Goal: Task Accomplishment & Management: Complete application form

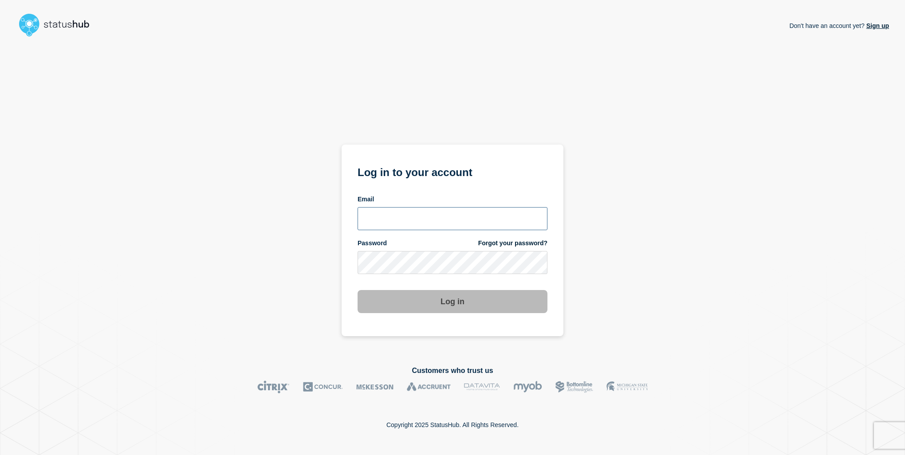
type input "anya.logue@bcu.ac.uk"
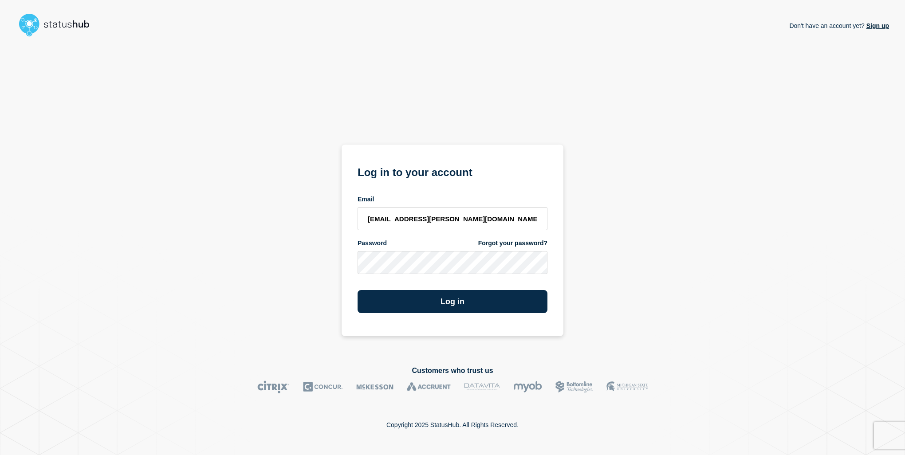
click at [668, 262] on div "Don't have an account yet? Sign up Log in to your account Email anya.logue@bcu.…" at bounding box center [452, 195] width 873 height 311
click at [461, 313] on button "Log in" at bounding box center [453, 301] width 190 height 23
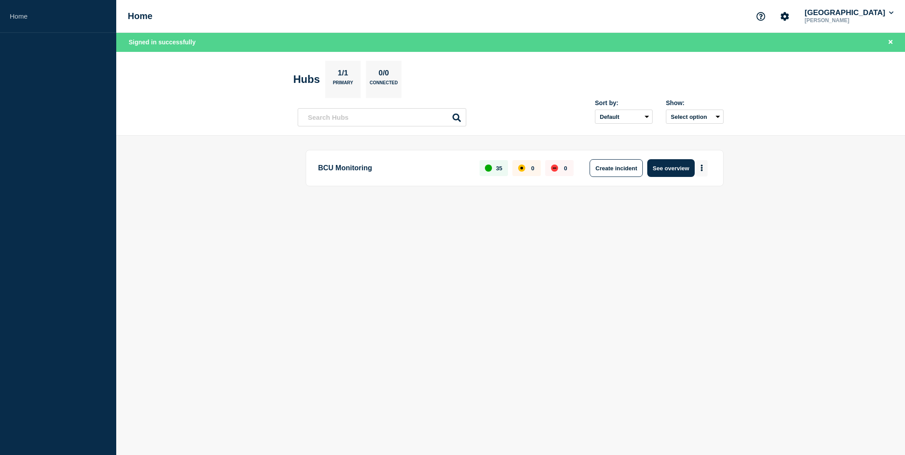
click at [701, 166] on icon "More actions" at bounding box center [702, 168] width 2 height 7
click at [614, 172] on button "Create incident" at bounding box center [616, 168] width 53 height 18
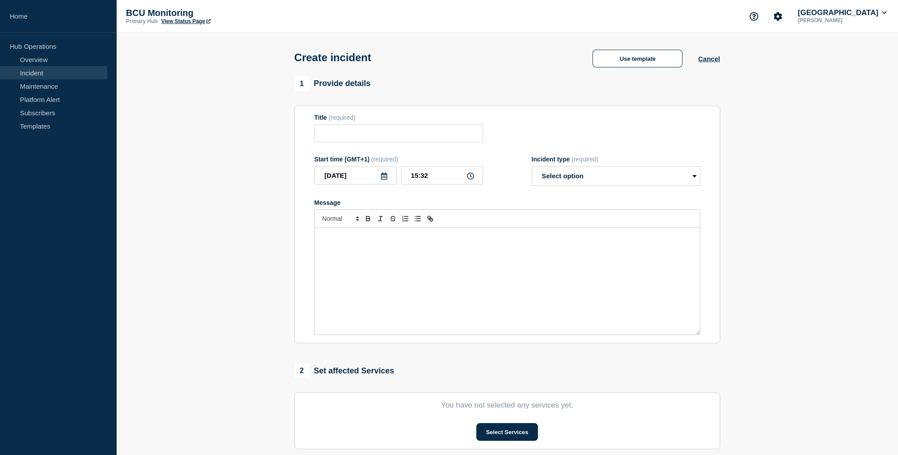
click at [353, 111] on section "Title (required) Start time (GMT+1) (required) 2025-08-27 15:32 Incident type (…" at bounding box center [508, 225] width 426 height 238
click at [345, 134] on input "Title" at bounding box center [399, 133] width 169 height 18
paste input "Issues with timetables - [DATE]"
type input "Issues with timetables - [DATE]"
click at [609, 178] on select "Select option Investigating Identified Monitoring" at bounding box center [616, 176] width 169 height 20
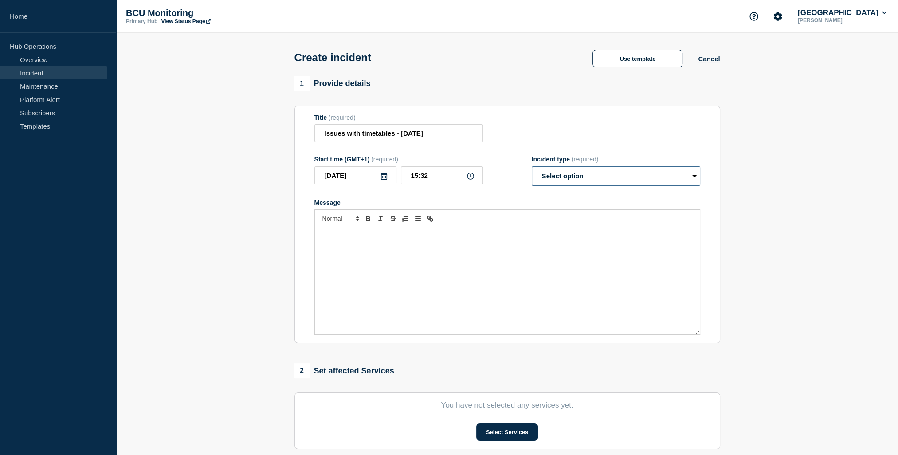
select select "investigating"
click at [532, 169] on select "Select option Investigating Identified Monitoring" at bounding box center [616, 176] width 169 height 20
click at [472, 254] on div "Message" at bounding box center [507, 281] width 385 height 106
paste div "Message"
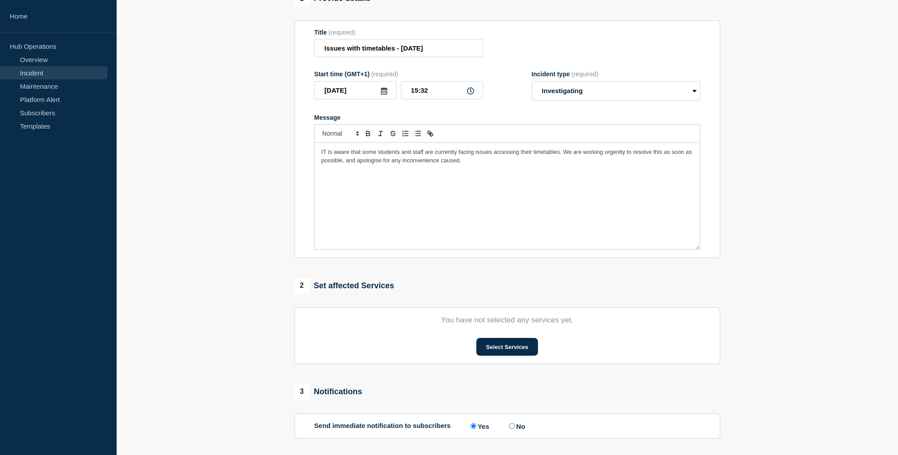
scroll to position [133, 0]
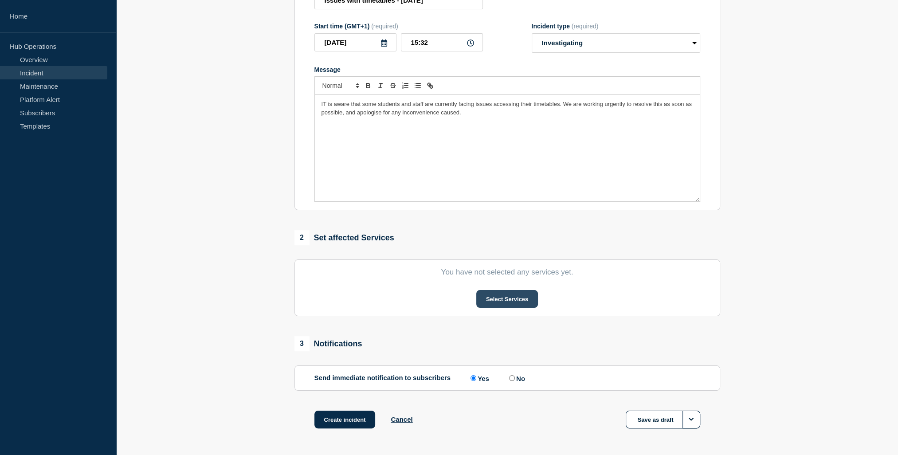
click at [515, 306] on button "Select Services" at bounding box center [508, 299] width 62 height 18
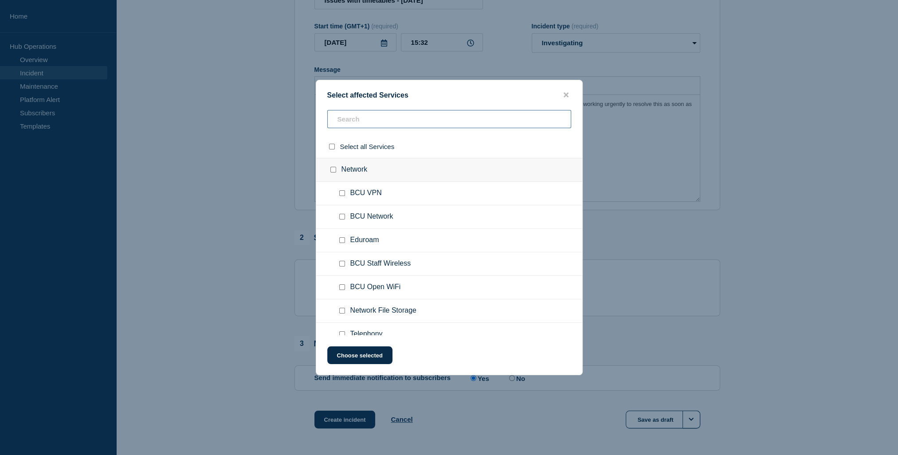
click at [409, 123] on input "text" at bounding box center [449, 119] width 244 height 18
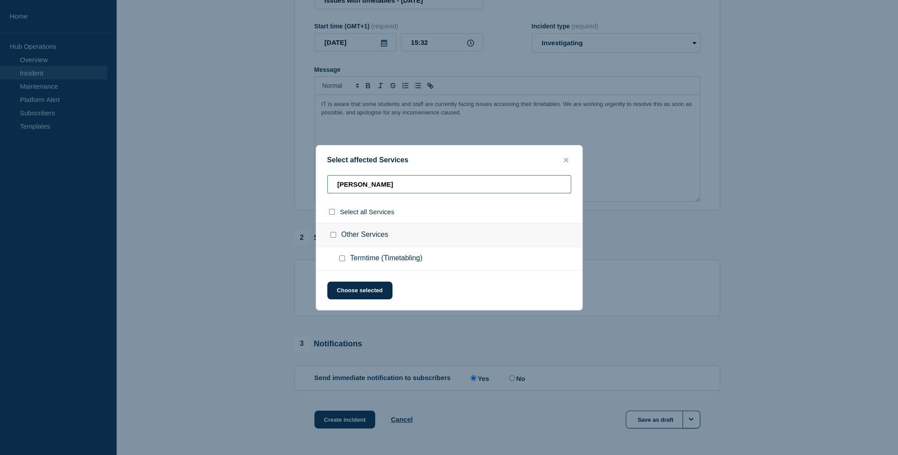
type input "tim"
click at [342, 258] on input "Termtime (Timetabling) checkbox" at bounding box center [342, 259] width 6 height 6
checkbox input "true"
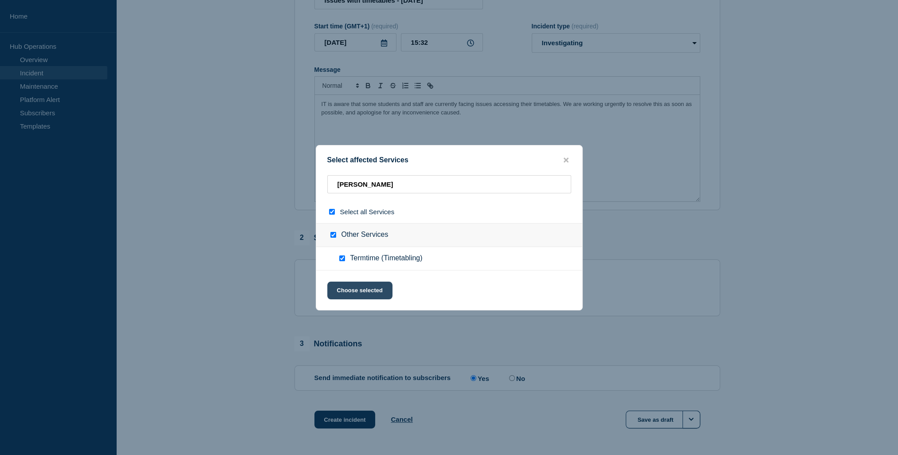
click at [355, 294] on button "Choose selected" at bounding box center [359, 291] width 65 height 18
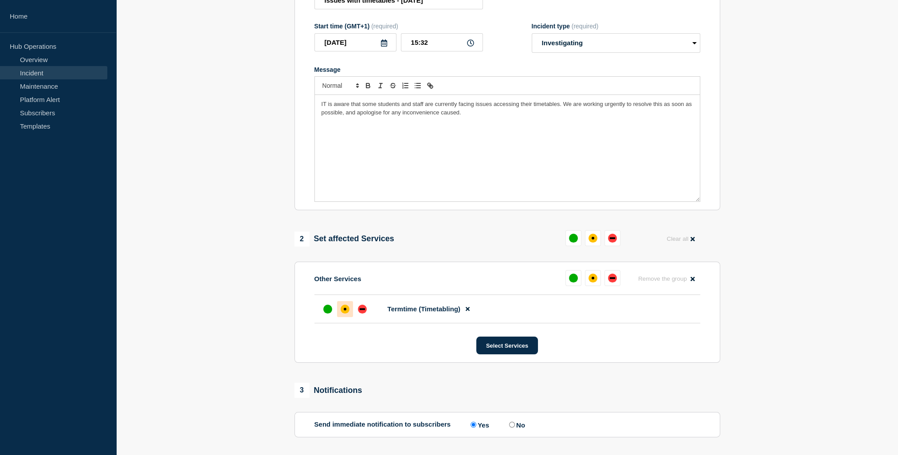
click at [343, 314] on div "affected" at bounding box center [345, 309] width 9 height 9
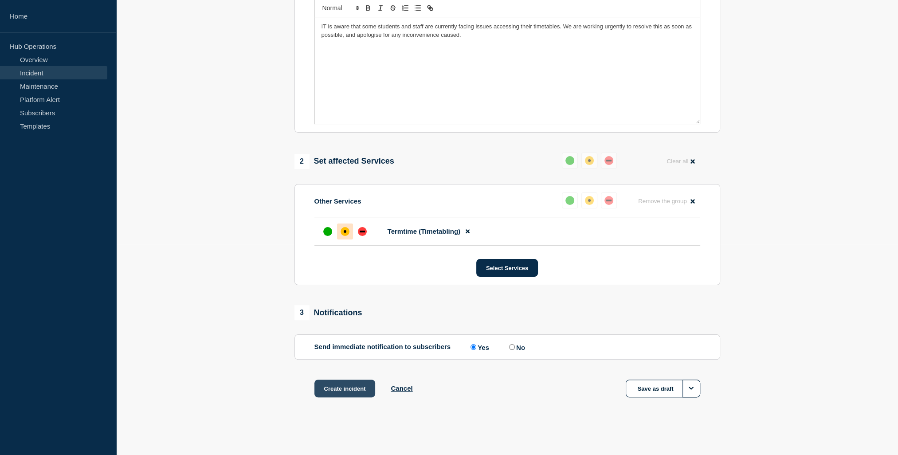
click at [351, 392] on button "Create incident" at bounding box center [345, 389] width 61 height 18
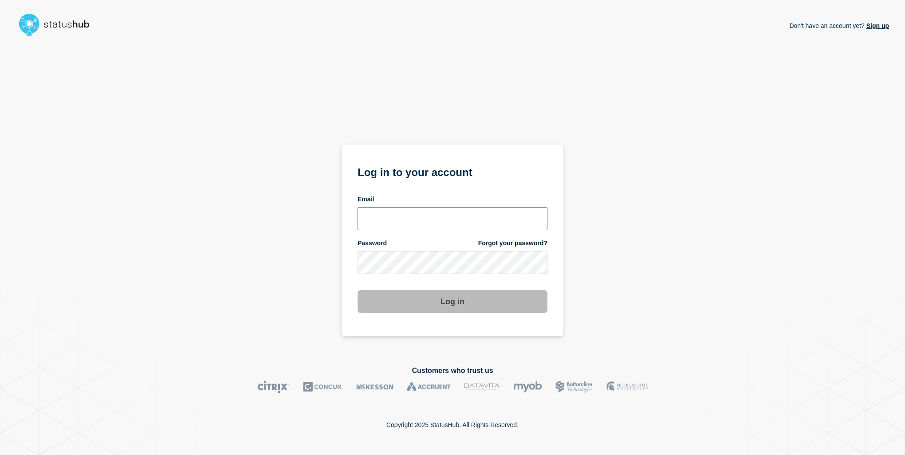
type input "[EMAIL_ADDRESS][PERSON_NAME][DOMAIN_NAME]"
click at [686, 297] on div "Don't have an account yet? Sign up Log in to your account Email anya.logue@bcu.…" at bounding box center [452, 195] width 873 height 311
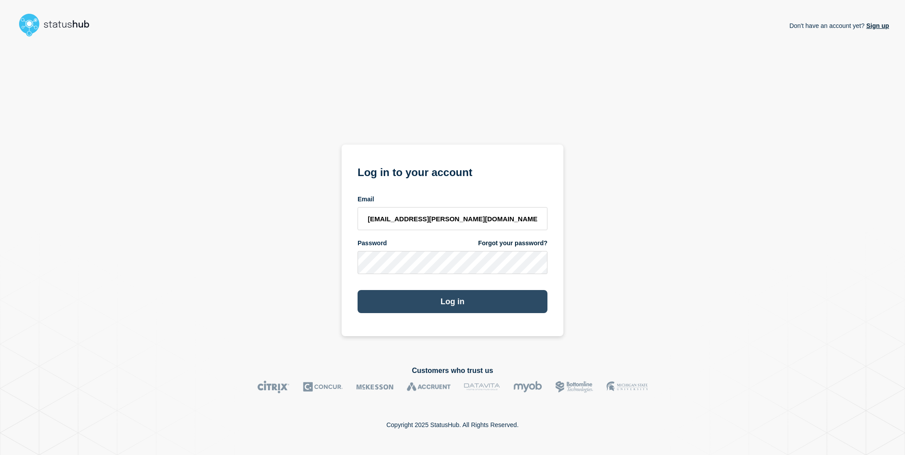
click at [496, 304] on button "Log in" at bounding box center [453, 301] width 190 height 23
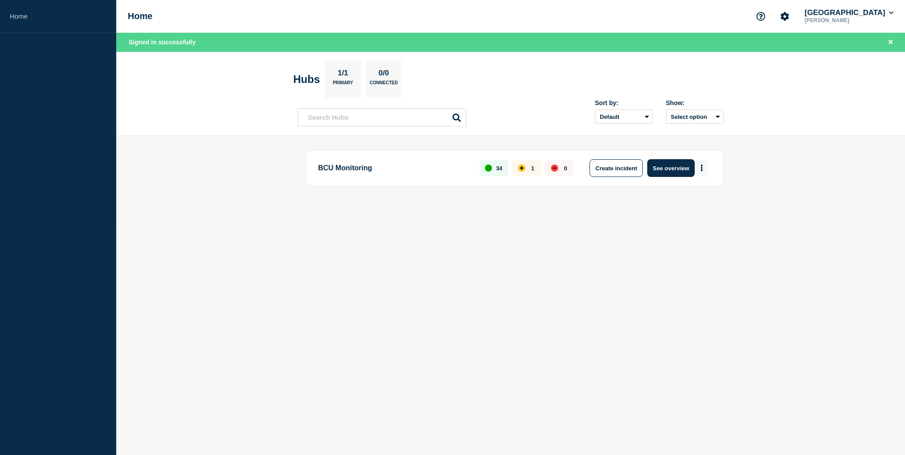
click at [701, 165] on icon "More actions" at bounding box center [702, 168] width 2 height 7
click at [697, 194] on button "Create maintenance" at bounding box center [699, 195] width 60 height 8
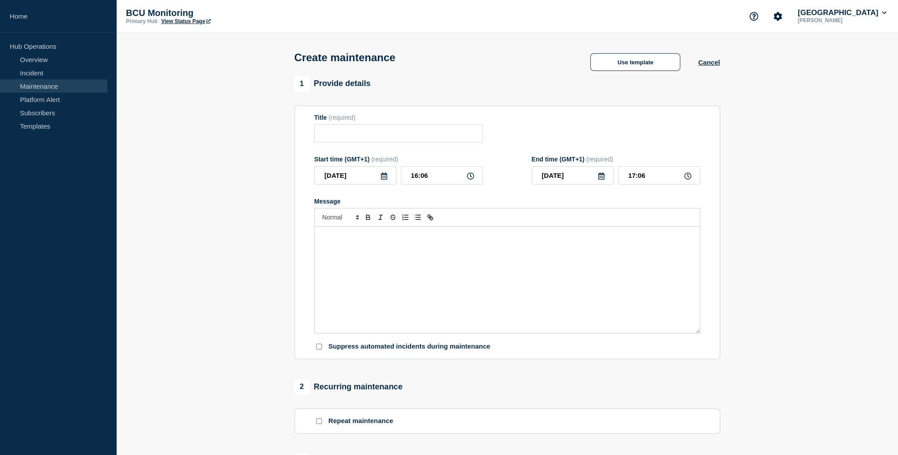
click at [438, 284] on div "Message" at bounding box center [507, 280] width 385 height 106
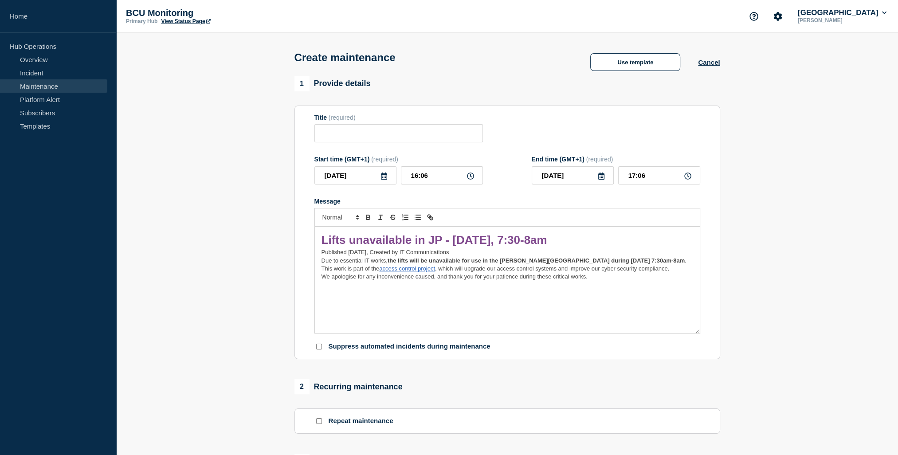
click at [408, 240] on span "Lifts unavailable in JP - [DATE], 7:30-8am" at bounding box center [435, 239] width 226 height 13
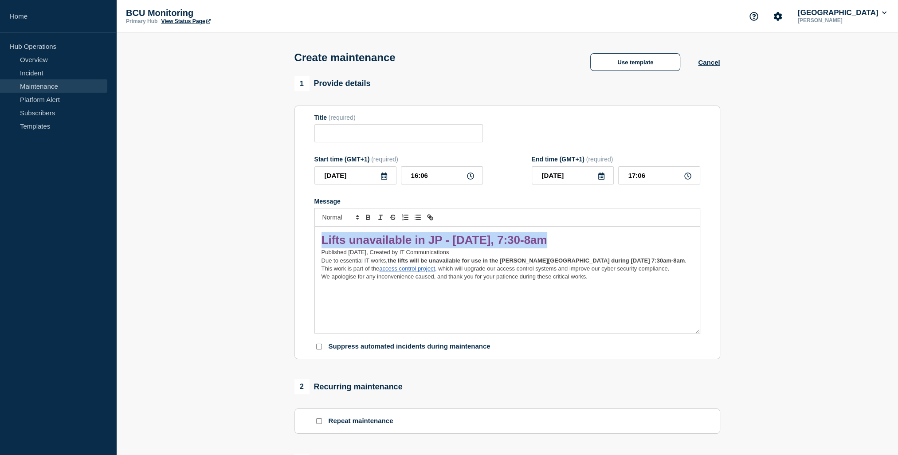
click at [408, 240] on span "Lifts unavailable in JP - [DATE], 7:30-8am" at bounding box center [435, 239] width 226 height 13
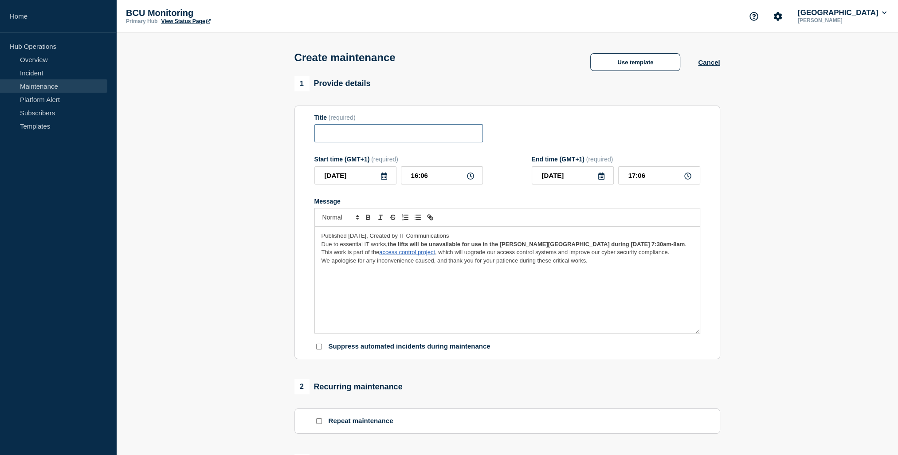
click at [406, 130] on input "Title" at bounding box center [399, 133] width 169 height 18
paste input "Lifts unavailable in JP - [DATE], 7:30-8am"
type input "Lifts unavailable in JP - [DATE], 7:30-8am"
click at [360, 238] on span "Published [DATE], Created by IT Communications" at bounding box center [386, 235] width 128 height 7
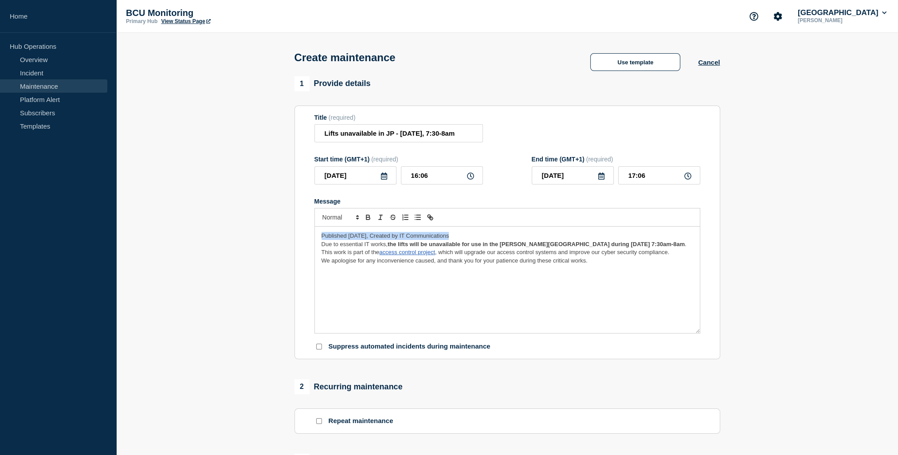
click at [360, 238] on span "Published [DATE], Created by IT Communications" at bounding box center [386, 235] width 128 height 7
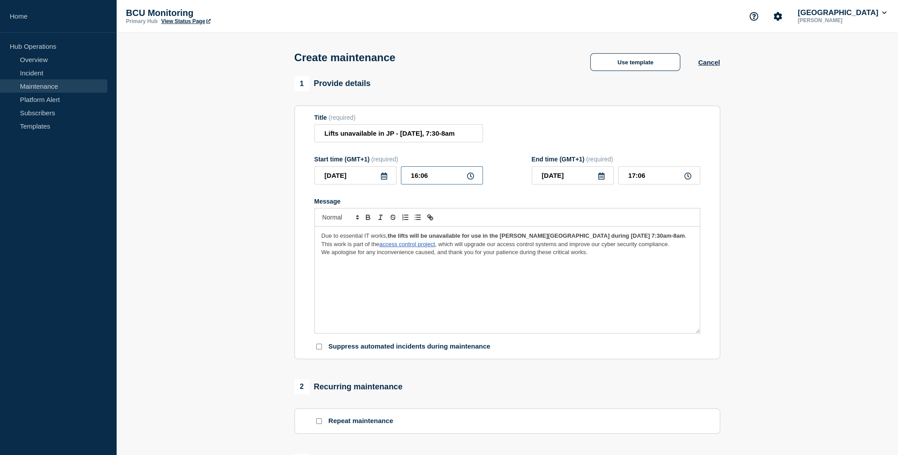
click at [449, 180] on input "16:06" at bounding box center [442, 175] width 82 height 18
click at [386, 180] on icon at bounding box center [384, 176] width 7 height 7
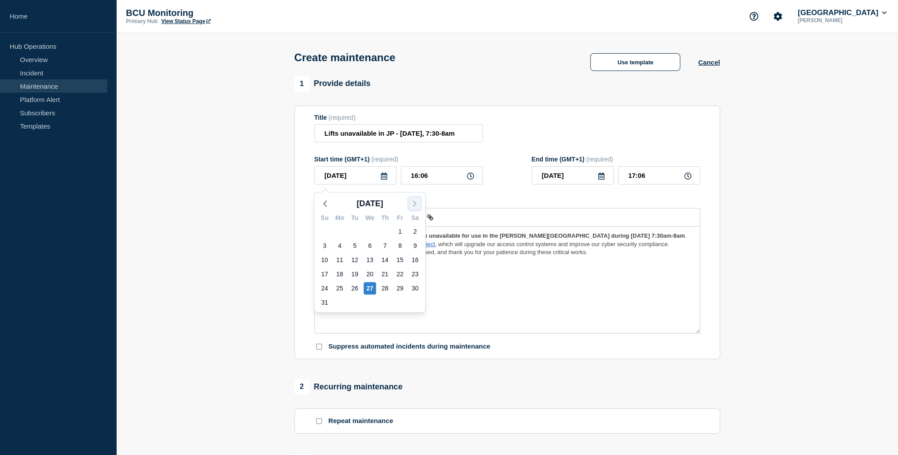
click at [417, 201] on icon "button" at bounding box center [415, 203] width 11 height 11
click at [398, 243] on div "12" at bounding box center [400, 246] width 12 height 12
type input "[DATE]"
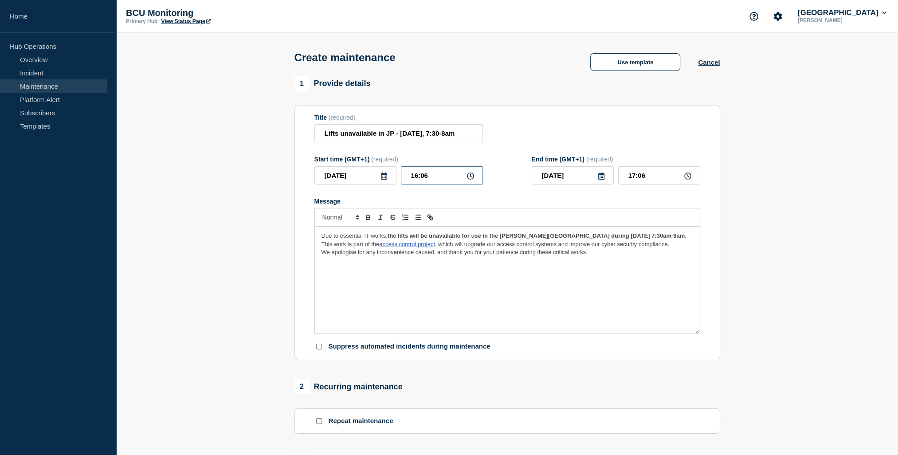
drag, startPoint x: 454, startPoint y: 180, endPoint x: 361, endPoint y: 180, distance: 93.2
click at [361, 180] on div "[DATE] 16:06" at bounding box center [399, 175] width 169 height 18
type input "07:30"
type input "08:00"
click at [557, 256] on span "We apologise for any inconvenience caused, and thank you for your patience duri…" at bounding box center [455, 252] width 266 height 7
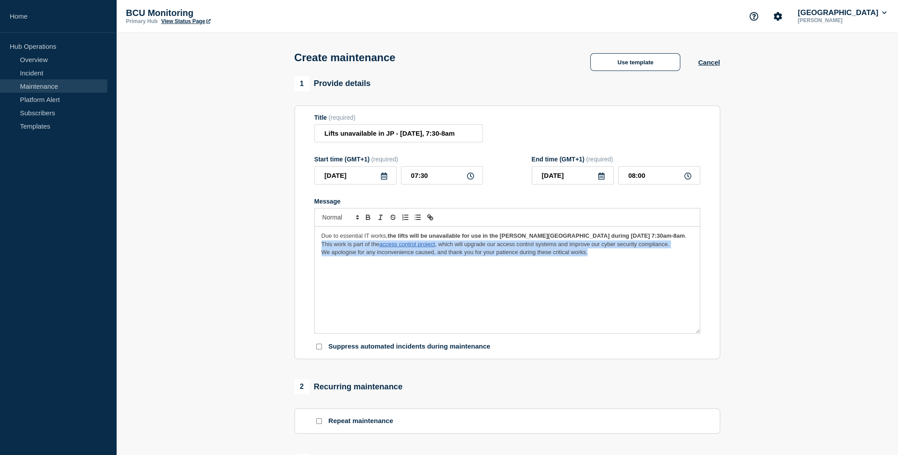
drag, startPoint x: 625, startPoint y: 259, endPoint x: 274, endPoint y: 250, distance: 350.6
click at [274, 250] on section "1 Provide details Title (required) Lifts unavailable in JP - [DATE], 7:30-8am S…" at bounding box center [507, 384] width 782 height 616
click at [532, 296] on div "Due to essential IT works, the lifts will be unavailable for use in the [PERSON…" at bounding box center [507, 280] width 385 height 106
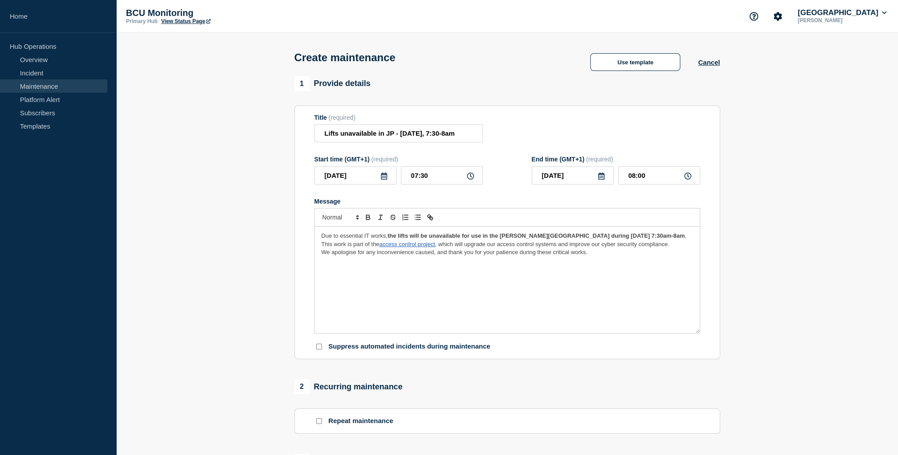
click at [327, 247] on span "This work is part of the" at bounding box center [351, 244] width 58 height 7
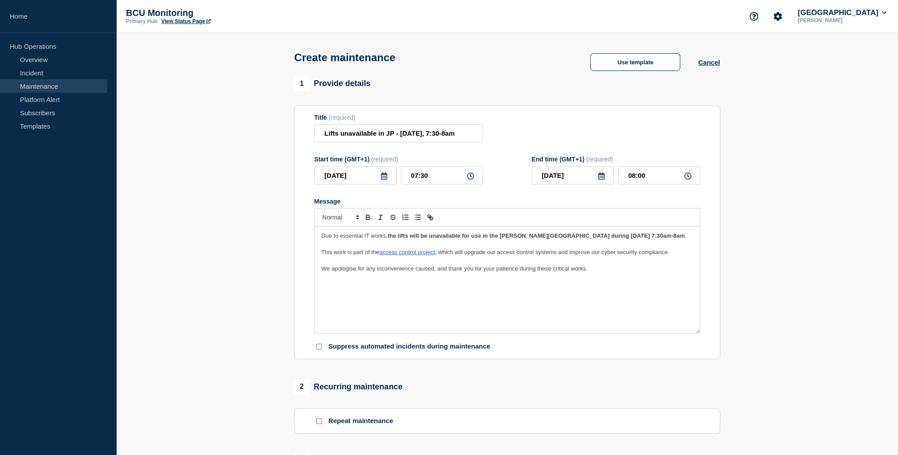
click at [623, 281] on p "Message" at bounding box center [508, 277] width 372 height 8
click at [647, 289] on div "Due to essential IT works, the lifts will be unavailable for staff in the [PERS…" at bounding box center [507, 280] width 385 height 106
click at [390, 256] on p "We apologise for any inconvenience caused, and thank you for your patience duri…" at bounding box center [508, 252] width 372 height 8
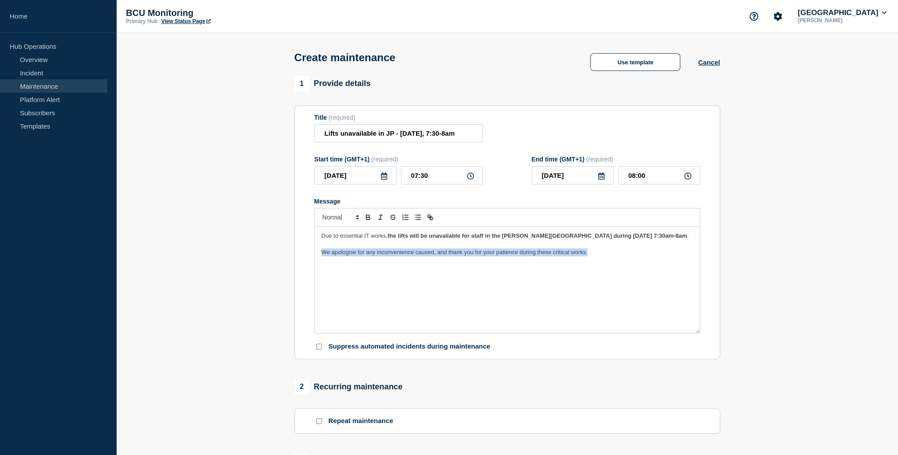
click at [390, 256] on p "We apologise for any inconvenience caused, and thank you for your patience duri…" at bounding box center [508, 252] width 372 height 8
click at [643, 269] on div "Due to essential IT works, the lifts will be unavailable for staff in the [PERS…" at bounding box center [507, 280] width 385 height 106
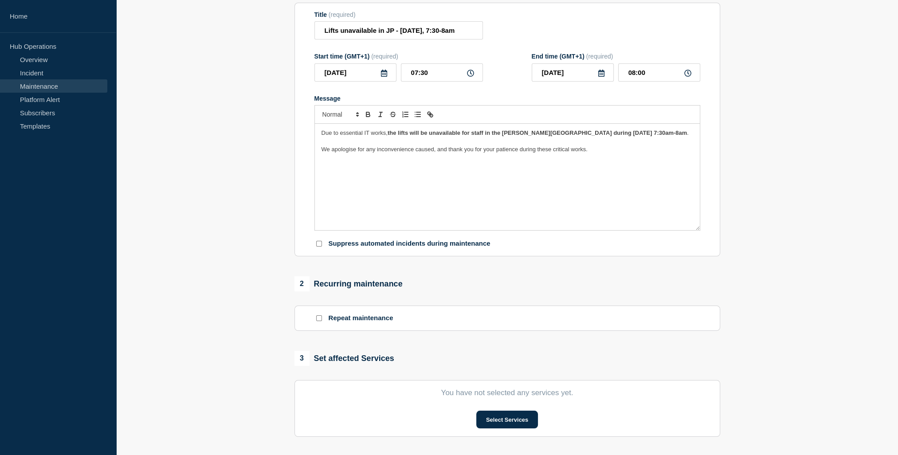
scroll to position [266, 0]
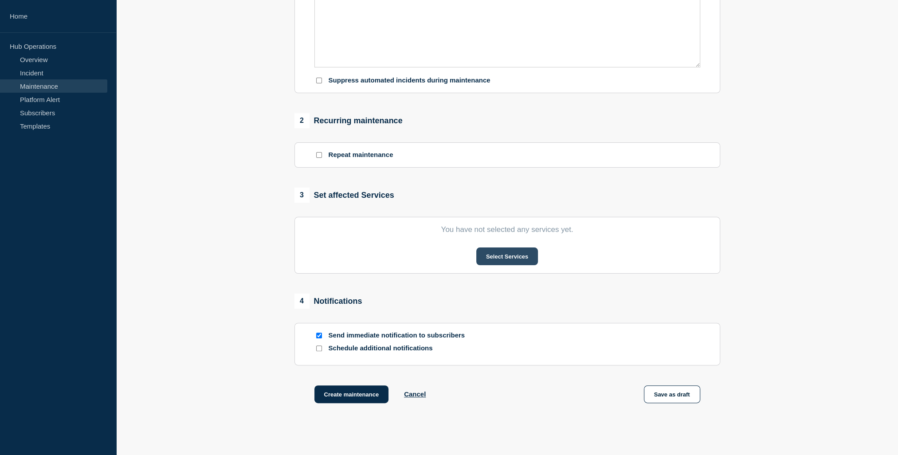
click at [534, 261] on button "Select Services" at bounding box center [508, 257] width 62 height 18
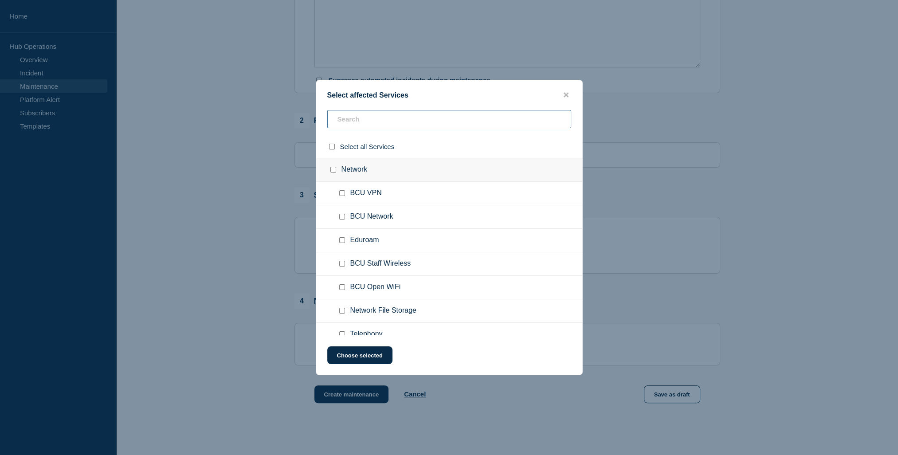
click at [442, 119] on input "text" at bounding box center [449, 119] width 244 height 18
type input "lif"
checkbox input "true"
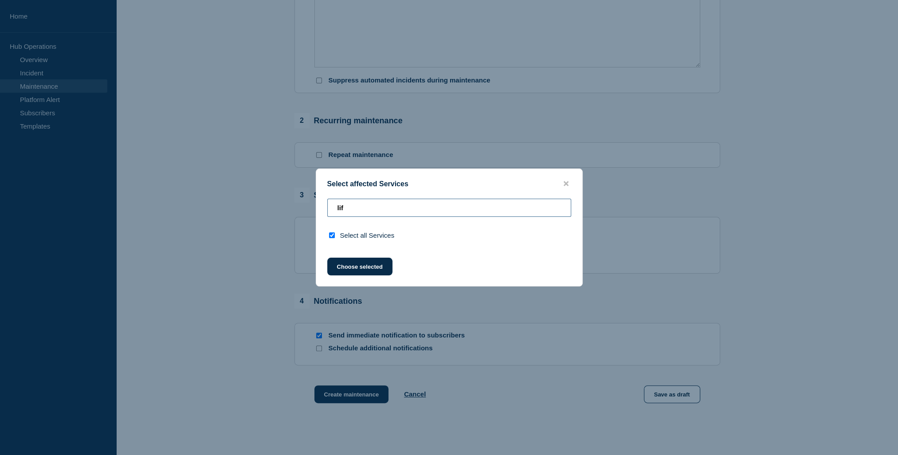
type input "li"
checkbox input "false"
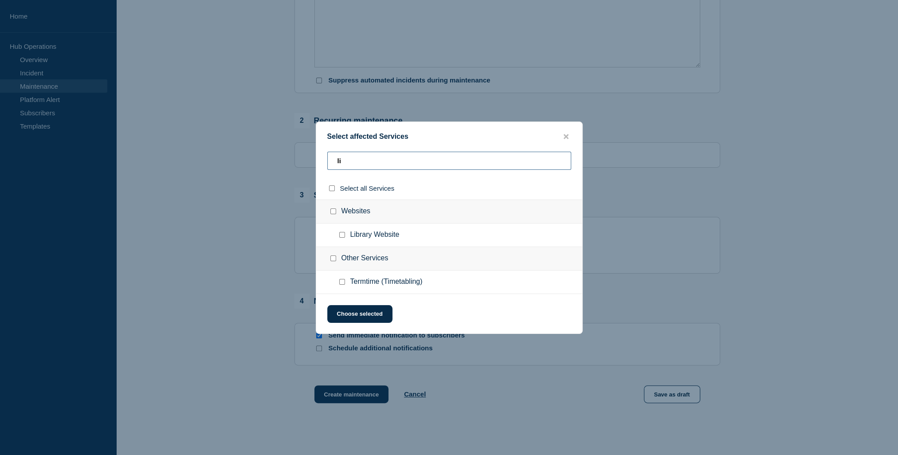
type input "l"
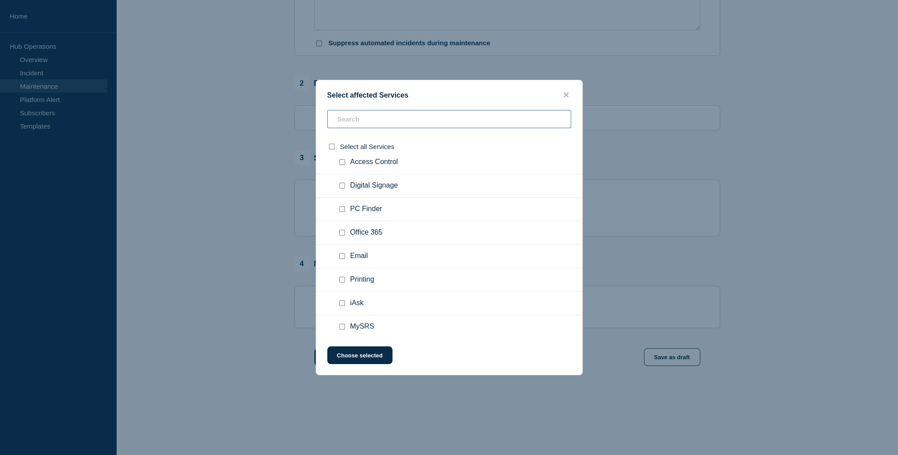
scroll to position [319, 0]
click at [561, 97] on button "close button" at bounding box center [566, 95] width 10 height 8
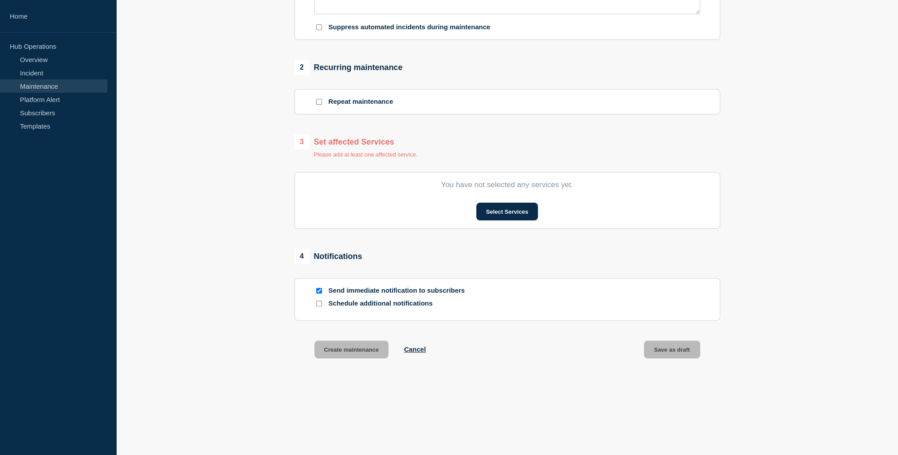
click at [283, 246] on section "1 Provide details Title (required) Lifts unavailable in JP - [DATE], 7:30-8am S…" at bounding box center [507, 69] width 782 height 624
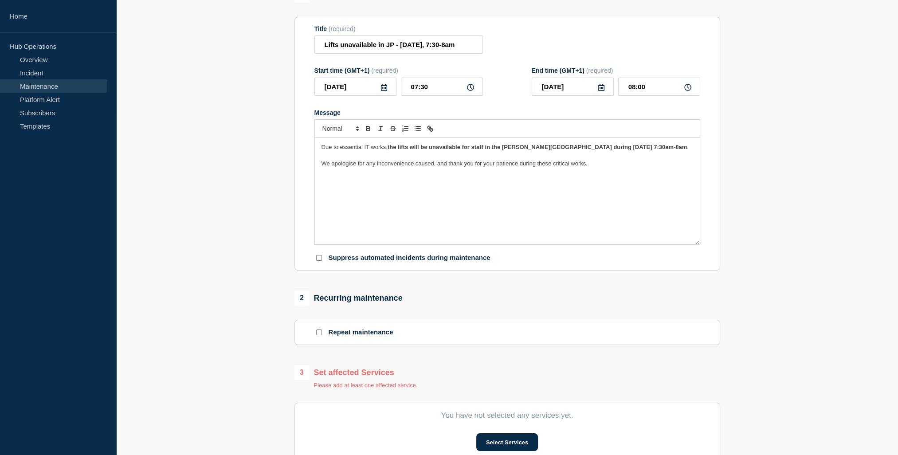
scroll to position [0, 0]
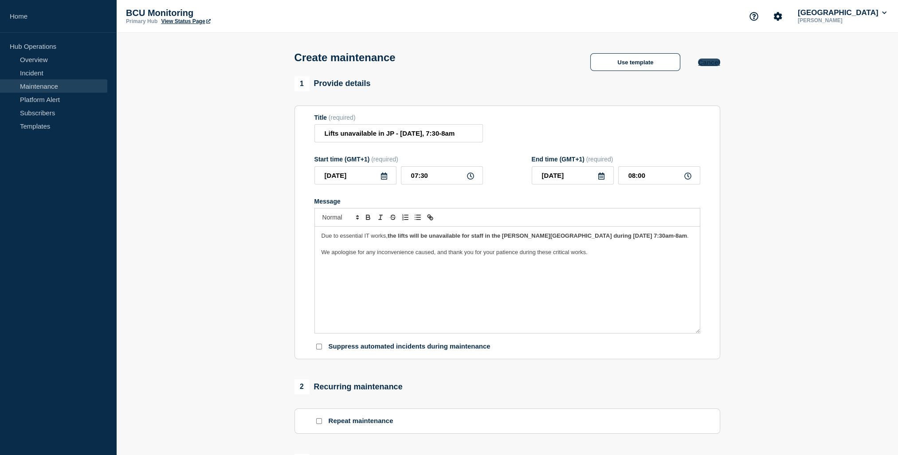
click at [710, 65] on button "Cancel" at bounding box center [709, 63] width 22 height 8
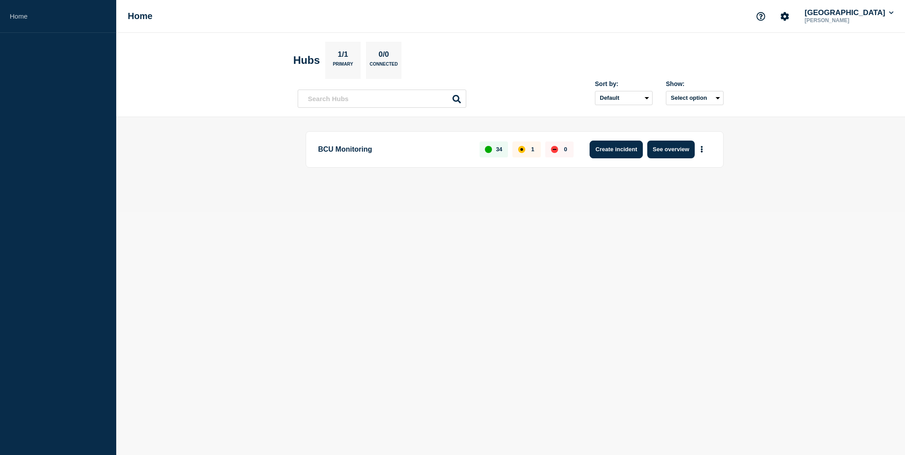
click at [621, 150] on button "Create incident" at bounding box center [616, 150] width 53 height 18
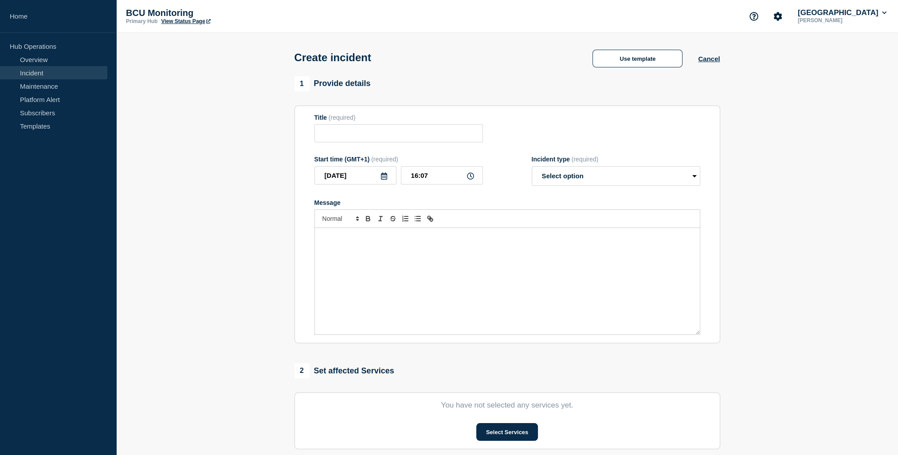
click at [436, 118] on div "Title (required)" at bounding box center [399, 117] width 169 height 7
click at [430, 137] on input "Title" at bounding box center [399, 133] width 169 height 18
type input "Issues with Self Service Portal"
click at [480, 307] on div "Message" at bounding box center [507, 281] width 385 height 106
click at [419, 241] on p "There are currently issues with the Self Service Portal, and" at bounding box center [508, 237] width 372 height 8
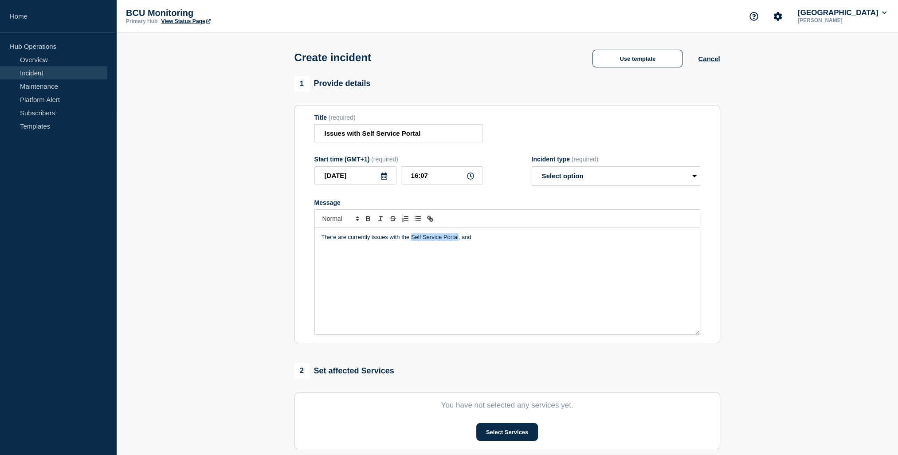
drag, startPoint x: 419, startPoint y: 242, endPoint x: 449, endPoint y: 241, distance: 30.2
click at [449, 241] on p "There are currently issues with the Self Service Portal, and" at bounding box center [508, 237] width 372 height 8
click at [429, 223] on icon "Toggle link" at bounding box center [430, 219] width 8 height 8
paste input "[URL][DOMAIN_NAME]"
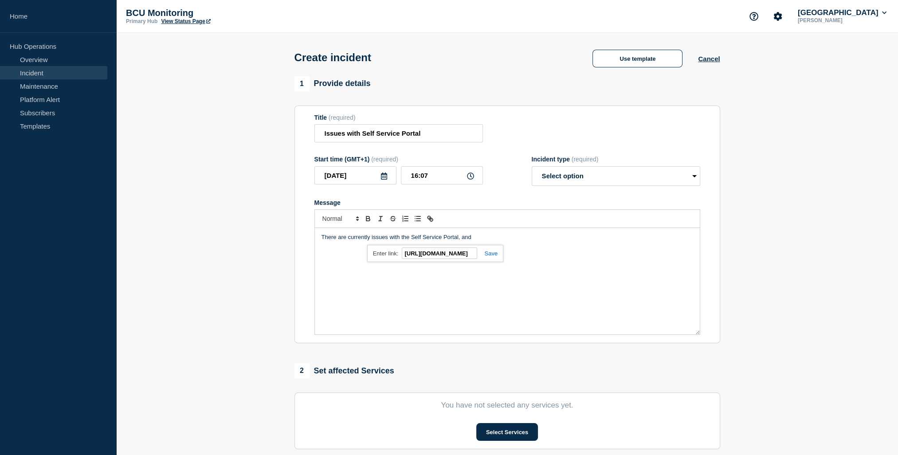
type input "[URL][DOMAIN_NAME]"
click at [488, 256] on link at bounding box center [487, 253] width 20 height 7
click at [531, 241] on p "There are currently issues with the Self Service Portal , and" at bounding box center [508, 237] width 372 height 8
drag, startPoint x: 522, startPoint y: 243, endPoint x: 491, endPoint y: 241, distance: 31.1
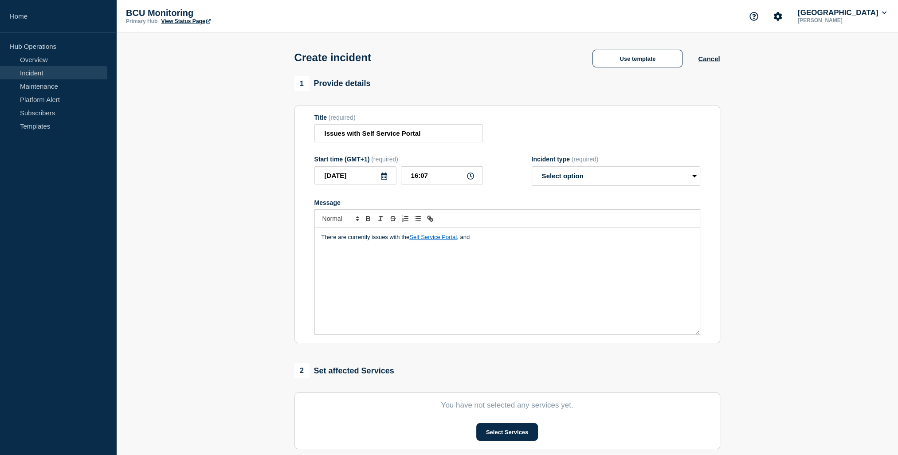
click at [491, 241] on p "There are currently issues with the Self Service Portal , and" at bounding box center [508, 237] width 372 height 8
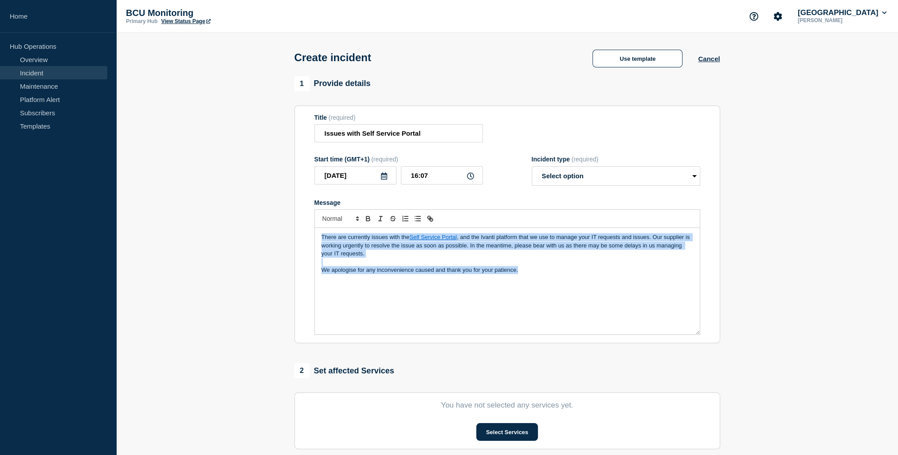
copy div "There are currently issues with the Self Service Portal , and the Ivanti platfo…"
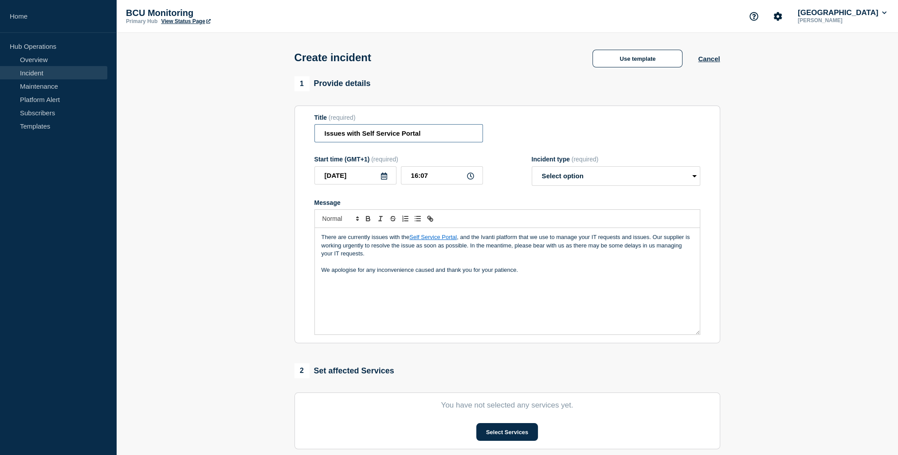
click at [421, 133] on input "Issues with Self Service Portal" at bounding box center [399, 133] width 169 height 18
click at [367, 131] on input "Issues with Self Service Portal" at bounding box center [399, 133] width 169 height 18
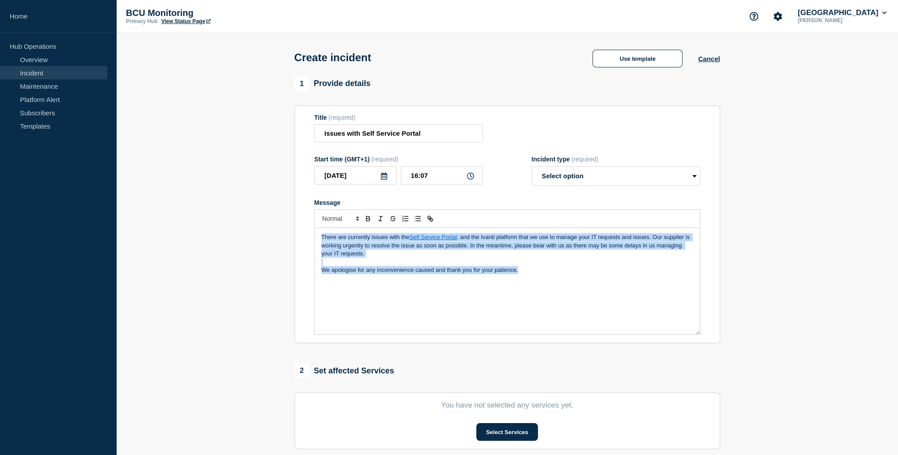
drag, startPoint x: 584, startPoint y: 299, endPoint x: 265, endPoint y: 208, distance: 332.0
click at [265, 208] on section "1 Provide details Title (required) Issues with Self Service Portal Start time (…" at bounding box center [507, 330] width 782 height 508
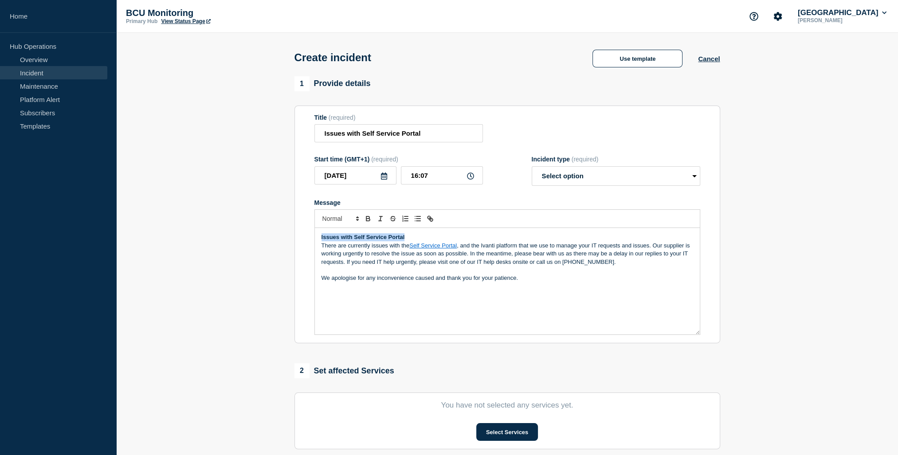
drag, startPoint x: 410, startPoint y: 242, endPoint x: 256, endPoint y: 229, distance: 154.9
click at [256, 229] on section "1 Provide details Title (required) Issues with Self Service Portal Start time (…" at bounding box center [507, 330] width 782 height 508
click at [357, 130] on input "Issues with Self Service Portal" at bounding box center [399, 133] width 169 height 18
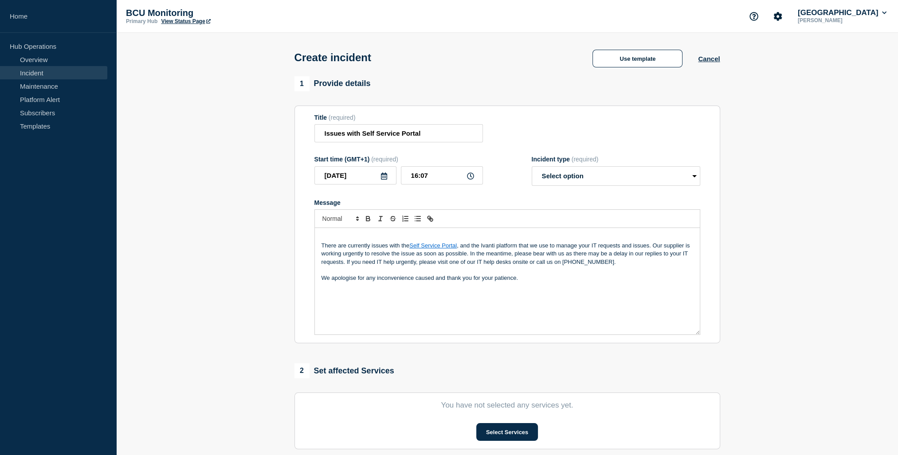
click at [321, 246] on div "There are currently issues with the Self Service Portal , and the Ivanti platfo…" at bounding box center [507, 281] width 385 height 106
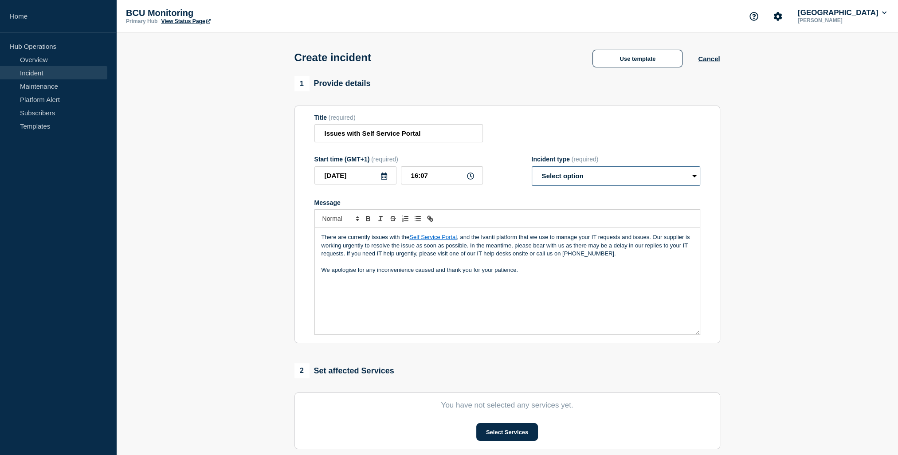
click at [569, 178] on select "Select option Investigating Identified Monitoring" at bounding box center [616, 176] width 169 height 20
select select "investigating"
click at [532, 169] on select "Select option Investigating Identified Monitoring" at bounding box center [616, 176] width 169 height 20
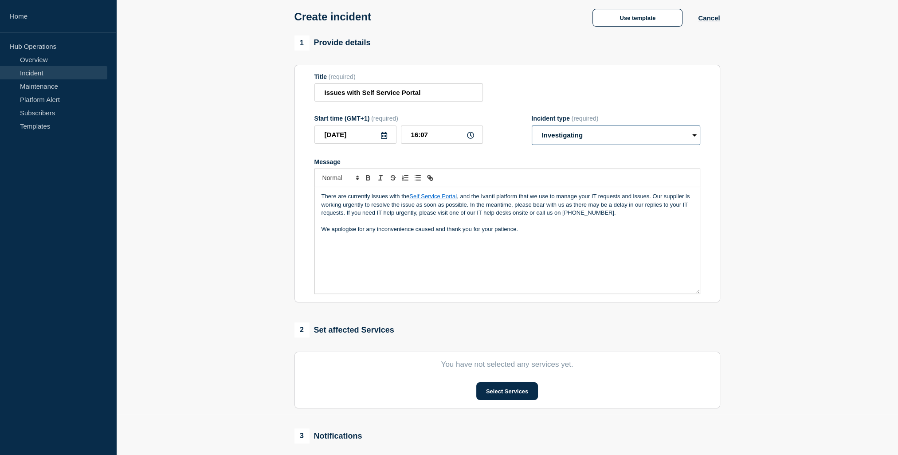
scroll to position [89, 0]
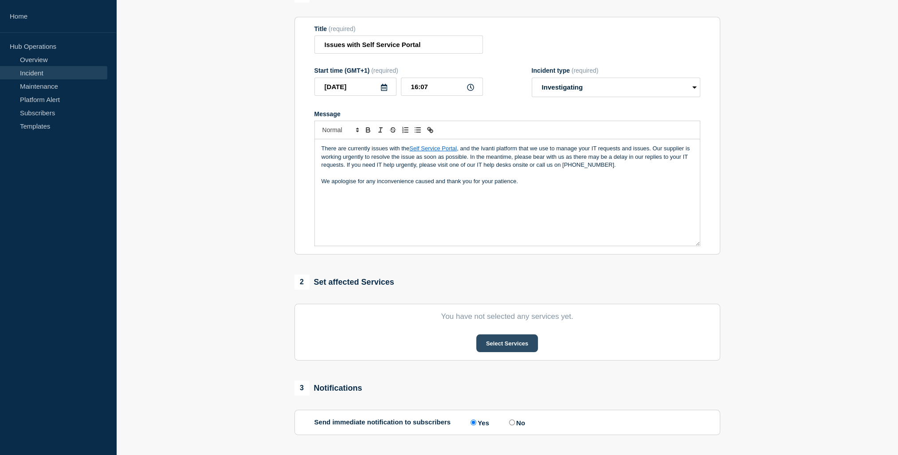
click at [497, 348] on button "Select Services" at bounding box center [508, 344] width 62 height 18
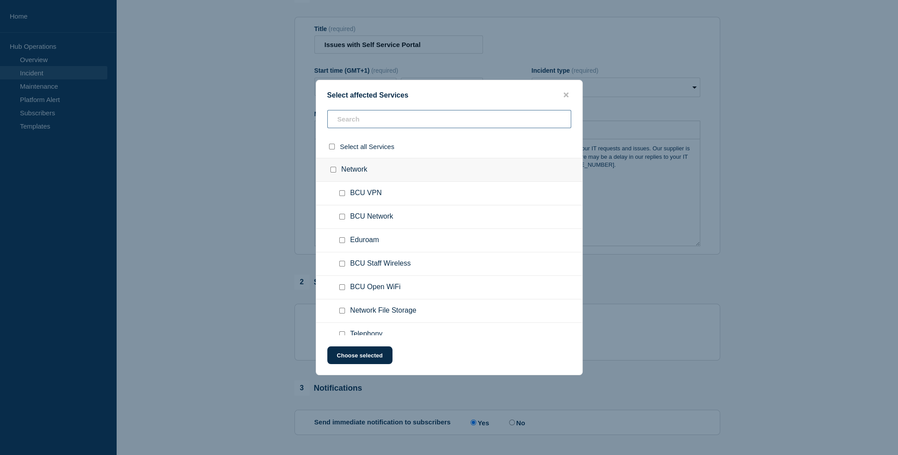
click at [378, 113] on input "text" at bounding box center [449, 119] width 244 height 18
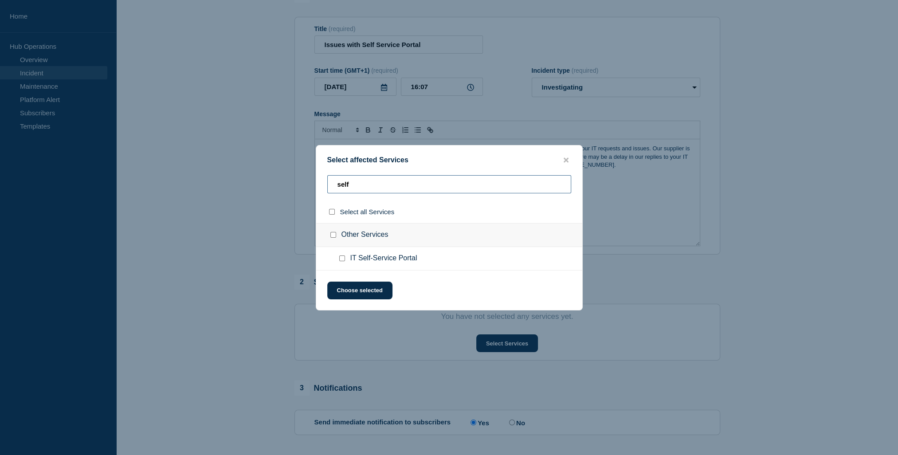
type input "self"
click at [363, 259] on span "IT Self-Service Portal" at bounding box center [384, 258] width 67 height 9
click at [340, 261] on input "IT Self-Service Portal checkbox" at bounding box center [342, 259] width 6 height 6
checkbox input "true"
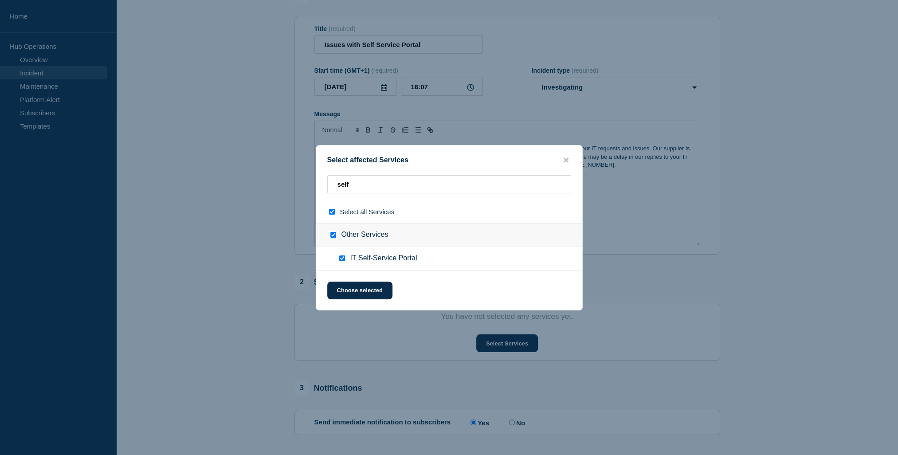
checkbox input "true"
click at [357, 291] on button "Choose selected" at bounding box center [359, 291] width 65 height 18
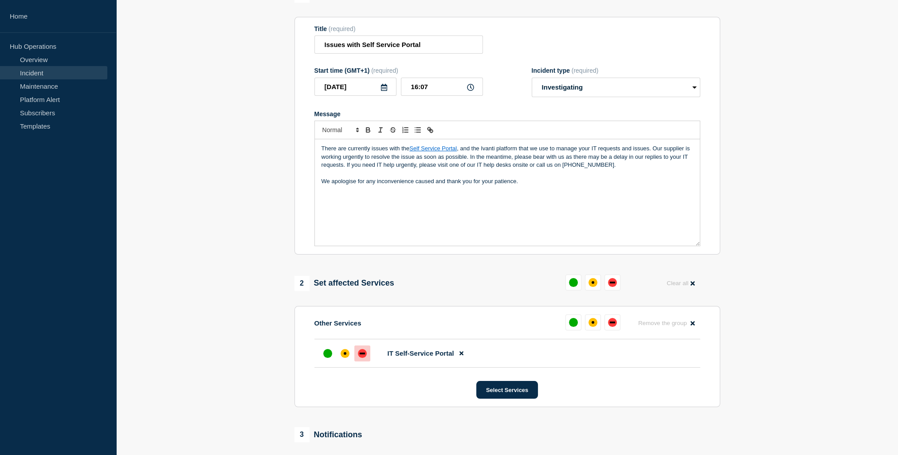
click at [361, 358] on div "down" at bounding box center [362, 353] width 9 height 9
click at [428, 148] on p "There are currently issues with the Self Service Portal , and the Ivanti platfo…" at bounding box center [508, 157] width 372 height 24
click at [597, 150] on p "There are currently issues with the Self Service Portal , and the Ivanti platfo…" at bounding box center [508, 157] width 372 height 24
click at [399, 166] on p "There are currently issues with the Self Service Portal , and the Ivanti platfo…" at bounding box center [508, 157] width 372 height 24
click at [399, 167] on p "There are currently issues with the Self Service Portal , and the Ivanti platfo…" at bounding box center [508, 157] width 372 height 24
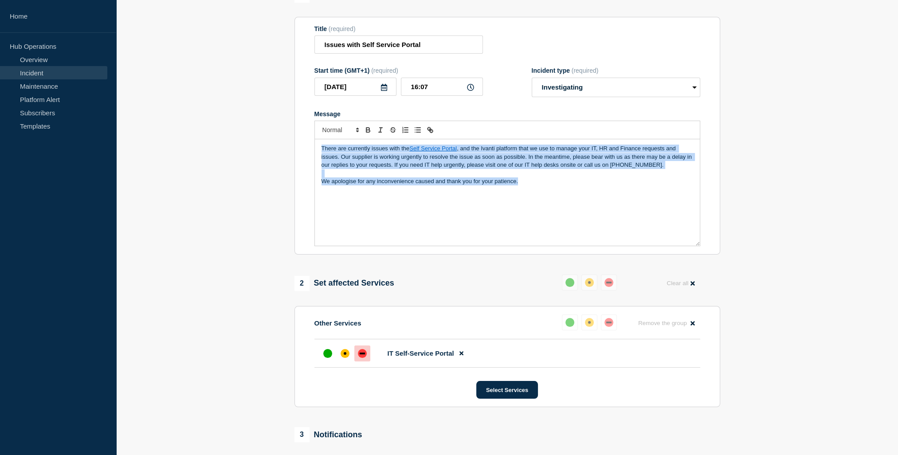
drag, startPoint x: 608, startPoint y: 199, endPoint x: 261, endPoint y: 143, distance: 351.4
click at [261, 143] on section "1 Provide details Title (required) Issues with Self Service Portal Start time (…" at bounding box center [507, 265] width 782 height 555
copy div "There are currently issues with the Self Service Portal , and the Ivanti platfo…"
click at [435, 173] on p "Message" at bounding box center [508, 173] width 372 height 8
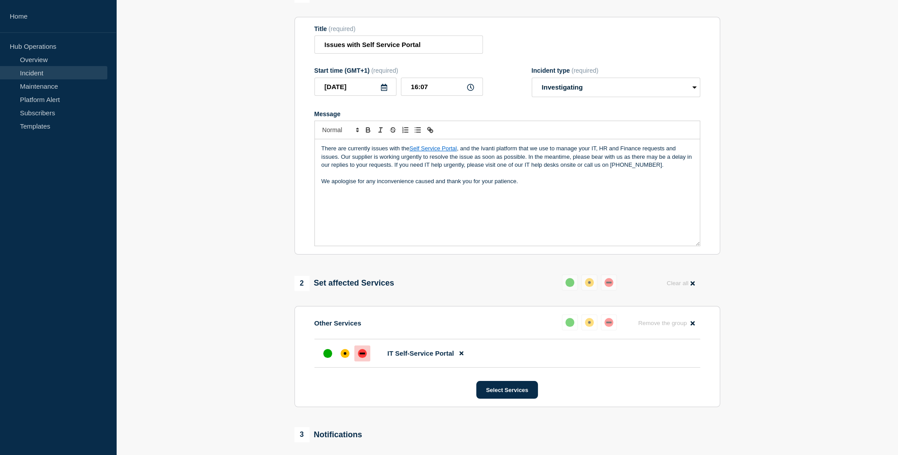
scroll to position [44, 0]
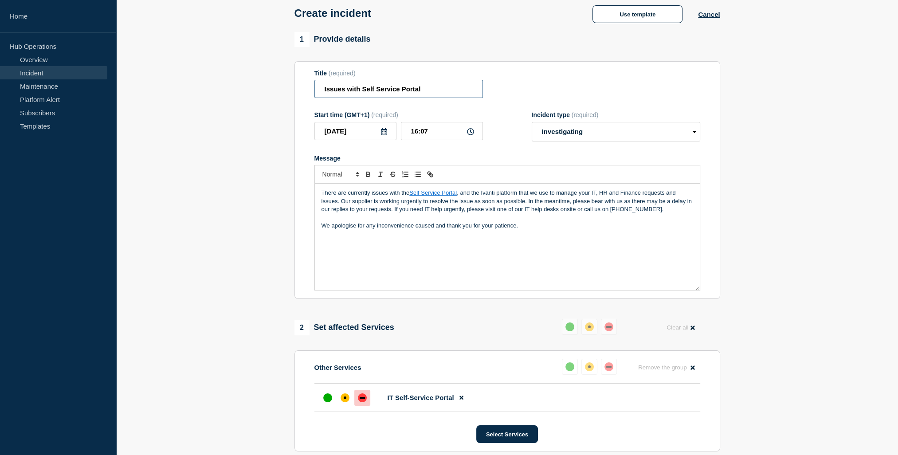
click at [328, 92] on input "Issues with Self Service Portal" at bounding box center [399, 89] width 169 height 18
drag, startPoint x: 328, startPoint y: 92, endPoint x: 453, endPoint y: 97, distance: 125.7
click at [453, 97] on input "Issues with Self Service Portal" at bounding box center [399, 89] width 169 height 18
click at [370, 198] on p "There are currently issues with the Self Service Portal , and the Ivanti platfo…" at bounding box center [508, 201] width 372 height 24
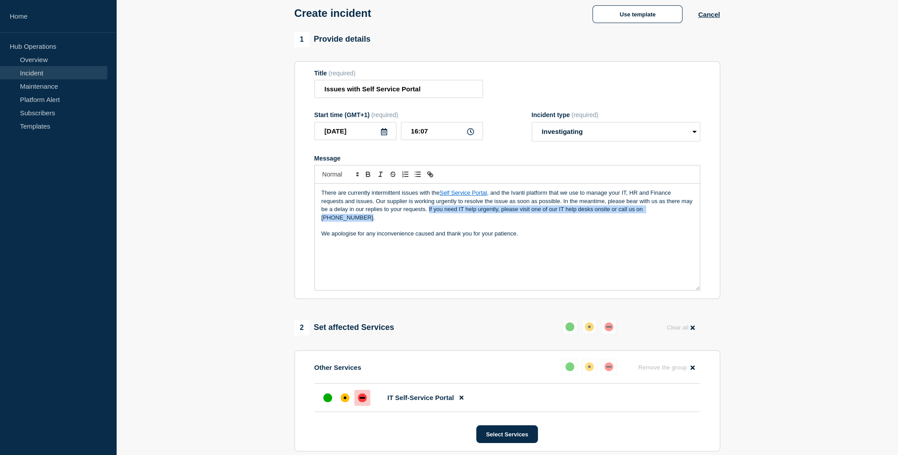
click at [428, 212] on p "There are currently intermittent issues with the Self Service Portal , and the …" at bounding box center [508, 205] width 372 height 33
drag, startPoint x: 429, startPoint y: 213, endPoint x: 693, endPoint y: 210, distance: 264.9
click at [693, 210] on div "There are currently intermittent issues with the Self Service Portal , and the …" at bounding box center [507, 237] width 385 height 106
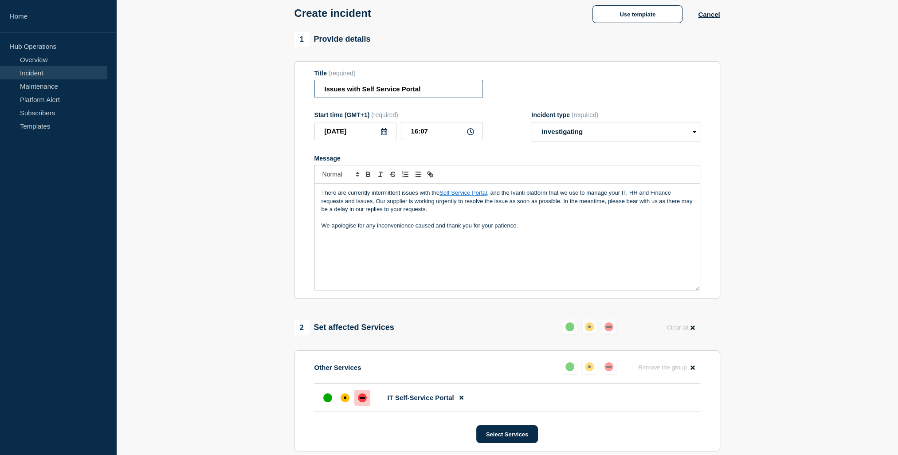
drag, startPoint x: 319, startPoint y: 93, endPoint x: 380, endPoint y: 110, distance: 63.1
click at [319, 93] on input "Issues with Self Service Portal" at bounding box center [399, 89] width 169 height 18
click at [444, 92] on input "Intermittent Issues with Self Service Portal" at bounding box center [399, 89] width 169 height 18
click at [477, 92] on input "Intermittent Issues with Self Service Portal" at bounding box center [399, 89] width 169 height 18
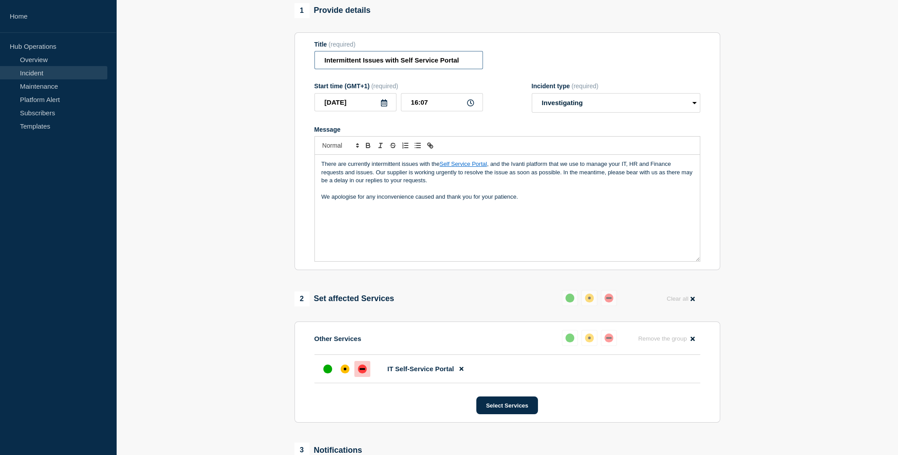
scroll to position [133, 0]
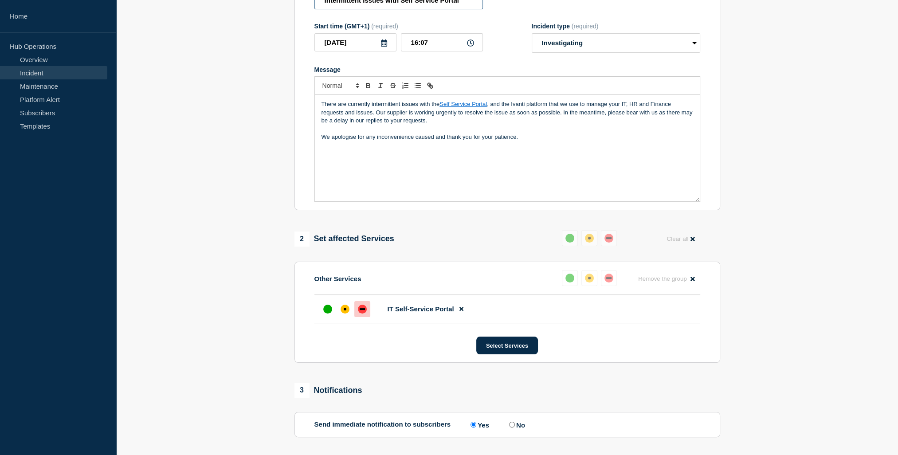
type input "Intermittent Issues with Self Service Portal"
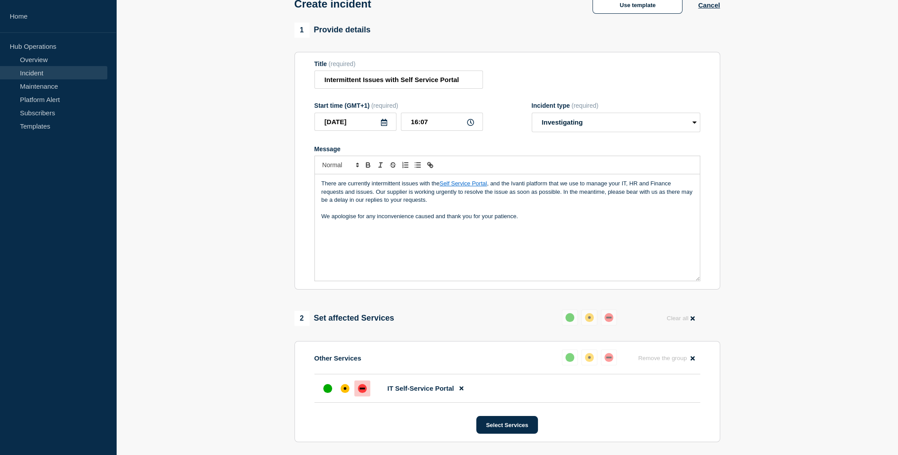
scroll to position [44, 0]
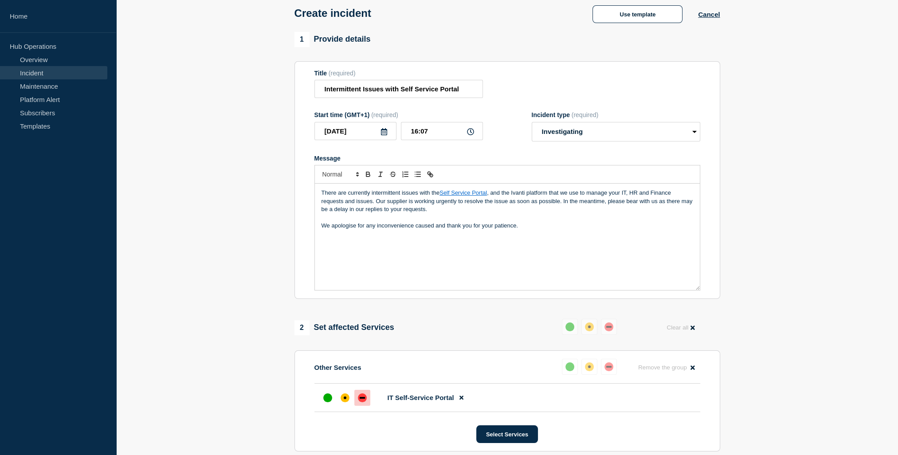
click at [380, 250] on div "There are currently intermittent issues with the Self Service Portal , and the …" at bounding box center [507, 237] width 385 height 106
click at [377, 233] on div "There are currently intermittent issues with the Self Service Portal , and the …" at bounding box center [507, 237] width 385 height 106
click at [520, 229] on p "We apologise for any inconvenience caused and thank you for your patience." at bounding box center [508, 226] width 372 height 8
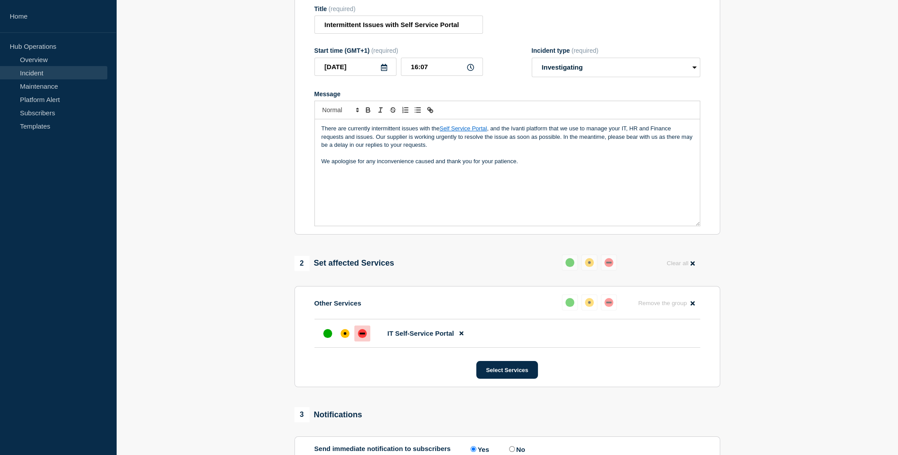
scroll to position [0, 0]
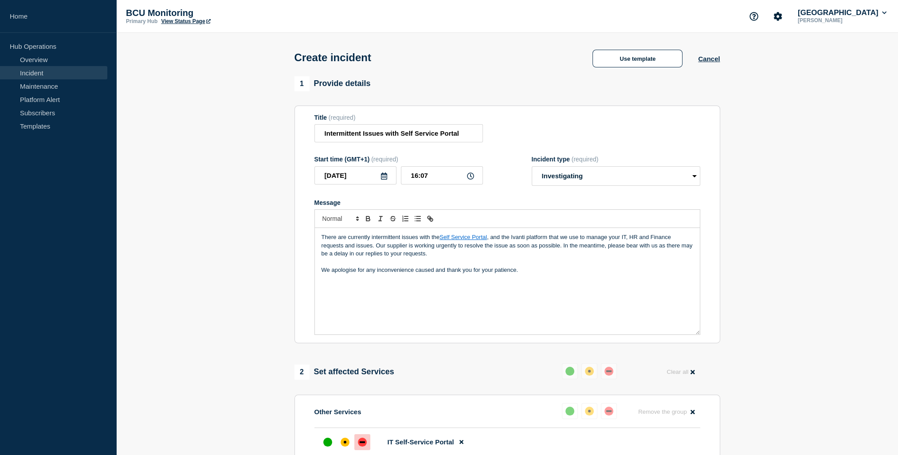
click at [542, 288] on div "There are currently intermittent issues with the Self Service Portal , and the …" at bounding box center [507, 281] width 385 height 106
drag, startPoint x: 542, startPoint y: 288, endPoint x: 563, endPoint y: 276, distance: 24.3
click at [563, 276] on div "There are currently intermittent issues with the Self Service Portal , and the …" at bounding box center [507, 281] width 385 height 106
click at [642, 253] on p "There are currently intermittent issues with the Self Service Portal , and the …" at bounding box center [508, 245] width 372 height 24
click at [662, 242] on p "There are currently intermittent issues with the Self Service Portal , and the …" at bounding box center [508, 245] width 372 height 24
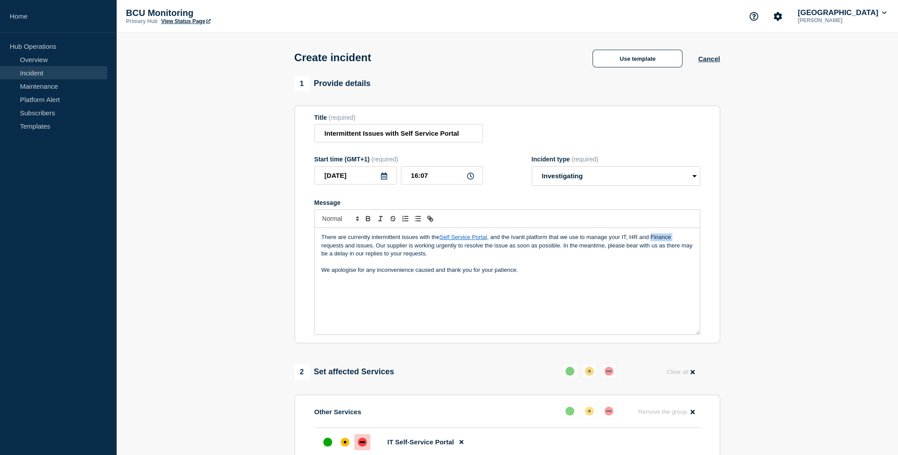
click at [662, 242] on p "There are currently intermittent issues with the Self Service Portal , and the …" at bounding box center [508, 245] width 372 height 24
click at [520, 258] on p "There are currently intermittent issues with the Self Service Portal , and the …" at bounding box center [508, 245] width 372 height 24
click at [371, 248] on p "There are currently intermittent issues with the Self Service Portal , and the …" at bounding box center [508, 245] width 372 height 24
drag, startPoint x: 372, startPoint y: 248, endPoint x: 378, endPoint y: 248, distance: 5.8
click at [378, 248] on p "There are currently intermittent issues with the Self Service Portal , and the …" at bounding box center [508, 245] width 372 height 24
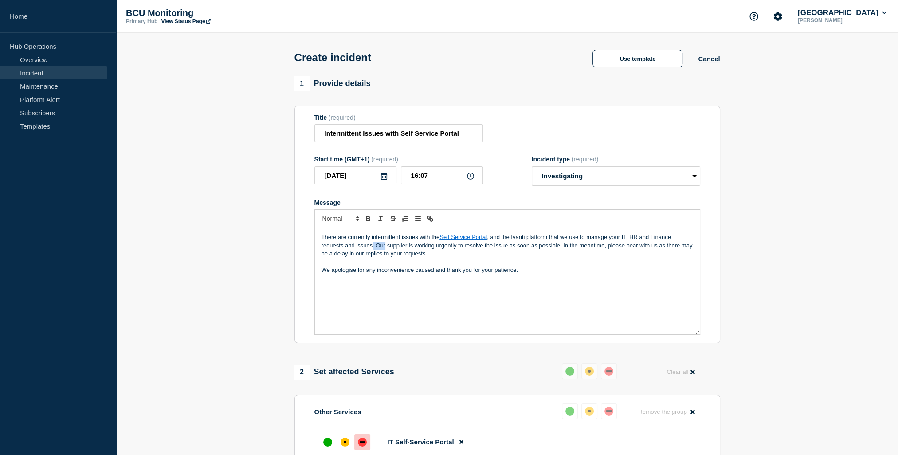
click at [378, 248] on p "There are currently intermittent issues with the Self Service Portal , and the …" at bounding box center [508, 245] width 372 height 24
click at [377, 248] on p "There are currently intermittent issues with the Self Service Portal , and the …" at bounding box center [508, 245] width 372 height 24
click at [611, 262] on p "Message" at bounding box center [508, 262] width 372 height 8
click at [557, 279] on div "There are currently intermittent issues with the Self Service Portal , and the …" at bounding box center [507, 281] width 385 height 106
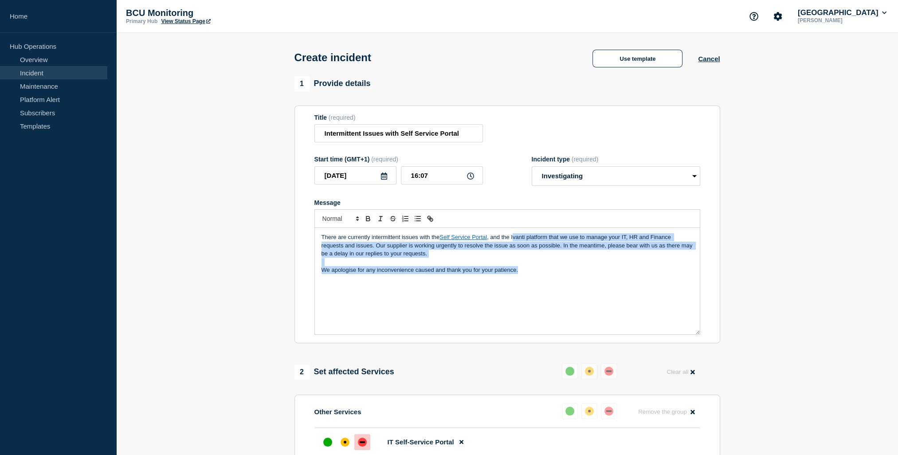
drag, startPoint x: 519, startPoint y: 280, endPoint x: 515, endPoint y: 242, distance: 38.9
click at [515, 242] on div "There are currently intermittent issues with the Self Service Portal , and the …" at bounding box center [507, 281] width 385 height 106
click at [515, 242] on p "There are currently intermittent issues with the Self Service Portal , and the …" at bounding box center [508, 245] width 372 height 24
drag, startPoint x: 515, startPoint y: 242, endPoint x: 685, endPoint y: 256, distance: 171.4
click at [685, 256] on p "There are currently intermittent issues with the Self Service Portal , and the …" at bounding box center [508, 245] width 372 height 24
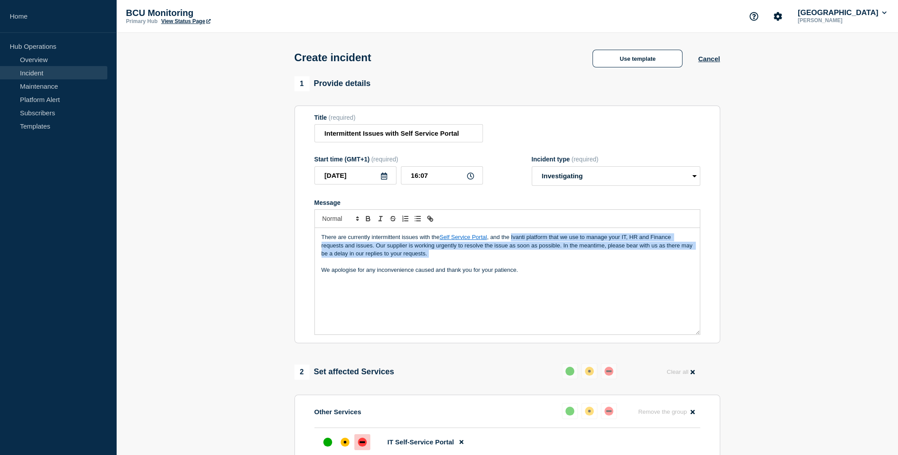
click at [324, 258] on p "There are currently intermittent issues with the Self Service Portal , and the …" at bounding box center [508, 245] width 372 height 24
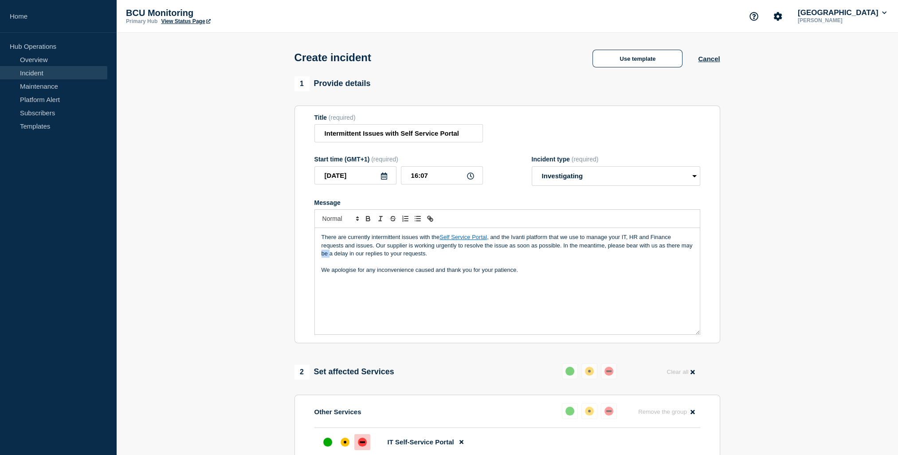
click at [324, 258] on p "There are currently intermittent issues with the Self Service Portal , and the …" at bounding box center [508, 245] width 372 height 24
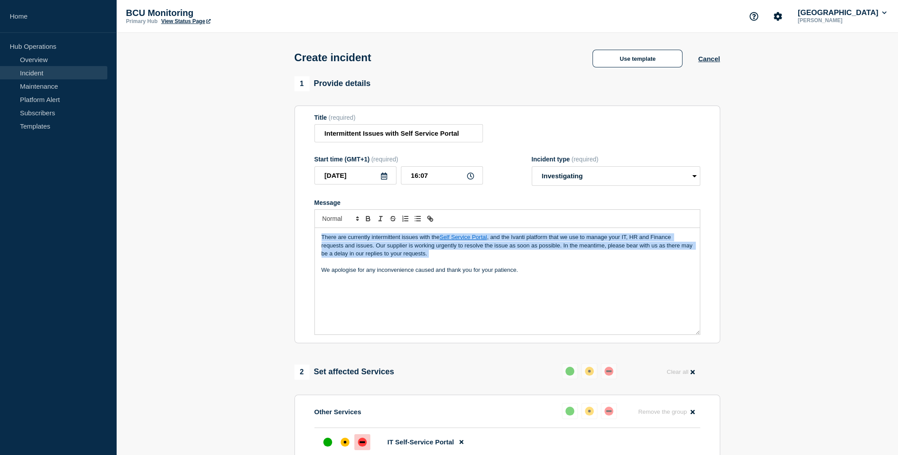
click at [324, 258] on p "There are currently intermittent issues with the Self Service Portal , and the …" at bounding box center [508, 245] width 372 height 24
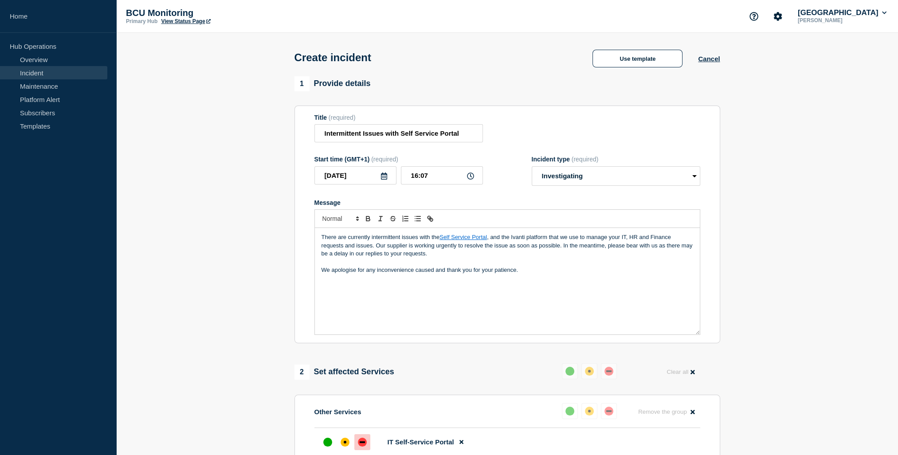
click at [372, 299] on div "There are currently intermittent issues with the Self Service Portal , and the …" at bounding box center [507, 281] width 385 height 106
drag, startPoint x: 575, startPoint y: 299, endPoint x: 254, endPoint y: 301, distance: 321.2
click at [254, 301] on section "1 Provide details Title (required) Intermittent Issues with Self Service Portal…" at bounding box center [507, 353] width 782 height 555
click at [379, 243] on p "There are currently intermittent issues with the Self Service Portal , and the …" at bounding box center [508, 245] width 372 height 24
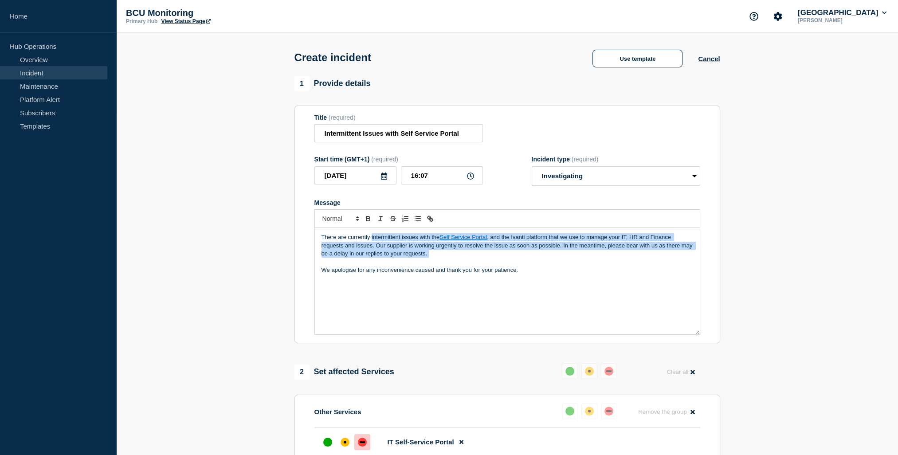
drag, startPoint x: 379, startPoint y: 243, endPoint x: 685, endPoint y: 255, distance: 305.5
click at [685, 255] on p "There are currently intermittent issues with the Self Service Portal , and the …" at bounding box center [508, 245] width 372 height 24
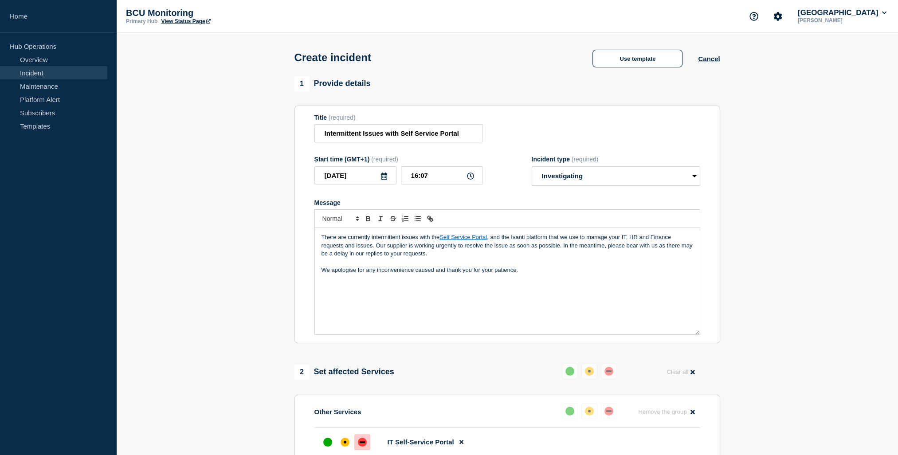
click at [400, 287] on div "There are currently intermittent issues with the Self Service Portal , and the …" at bounding box center [507, 281] width 385 height 106
click at [358, 288] on div "There are currently intermittent issues with the Self Service Portal , and the …" at bounding box center [507, 281] width 385 height 106
drag, startPoint x: 358, startPoint y: 288, endPoint x: 539, endPoint y: 288, distance: 180.6
click at [539, 288] on div "There are currently intermittent issues with the Self Service Portal , and the …" at bounding box center [507, 281] width 385 height 106
click at [540, 294] on div "There are currently intermittent issues with the Self Service Portal , and the …" at bounding box center [507, 281] width 385 height 106
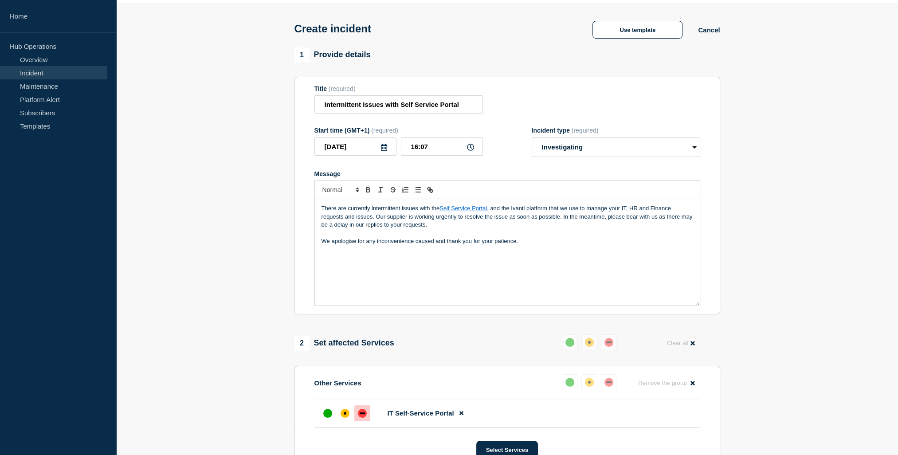
scroll to position [89, 0]
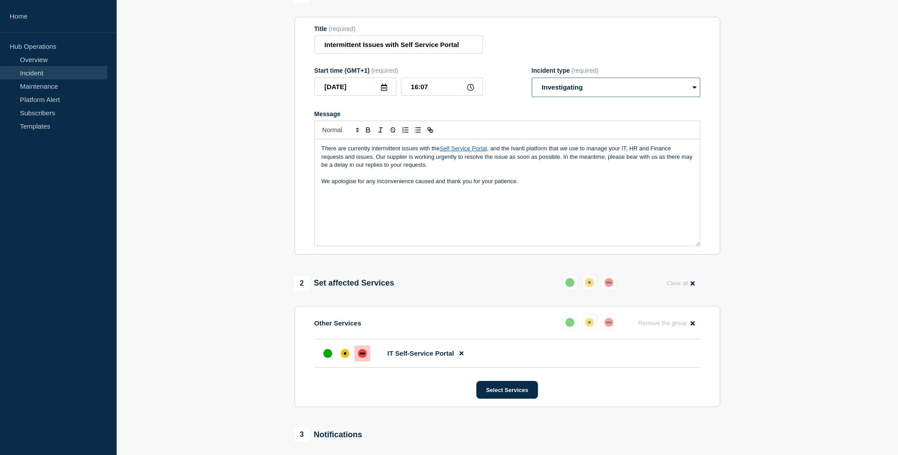
click at [575, 88] on select "Select option Investigating Identified Monitoring" at bounding box center [616, 88] width 169 height 20
select select "identified"
click at [532, 80] on select "Select option Investigating Identified Monitoring" at bounding box center [616, 88] width 169 height 20
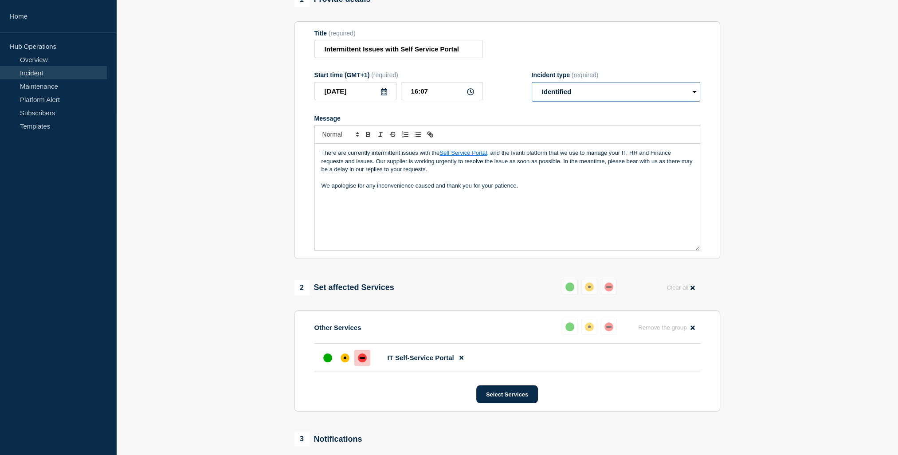
scroll to position [215, 0]
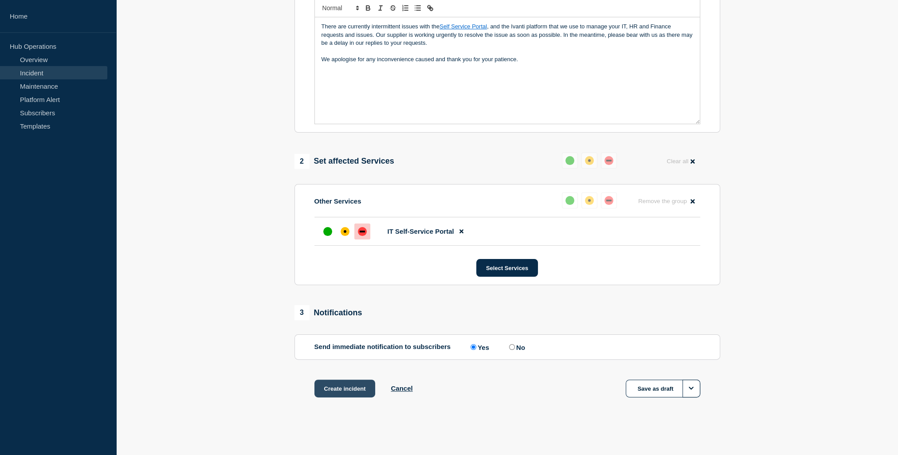
click at [350, 391] on button "Create incident" at bounding box center [345, 389] width 61 height 18
